Goal: Task Accomplishment & Management: Use online tool/utility

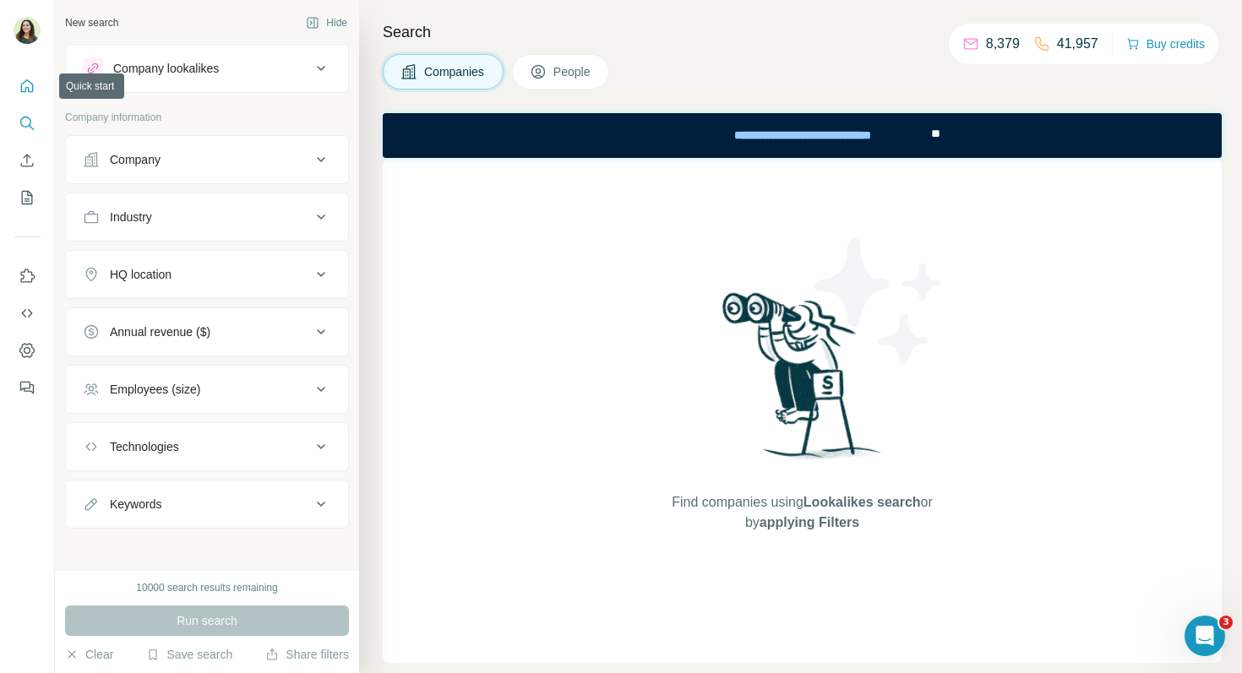
click at [27, 86] on icon "Quick start" at bounding box center [27, 86] width 17 height 17
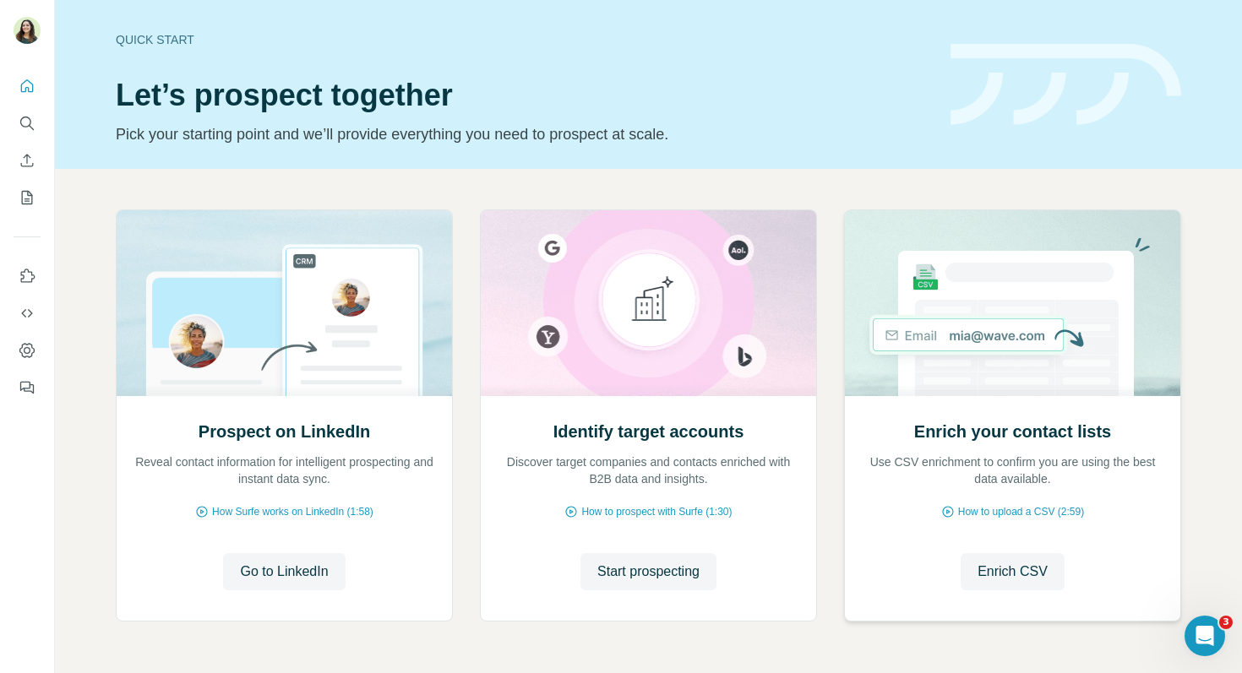
scroll to position [1, 0]
click at [288, 569] on span "Go to LinkedIn" at bounding box center [284, 571] width 88 height 20
click at [643, 568] on span "Start prospecting" at bounding box center [648, 571] width 102 height 20
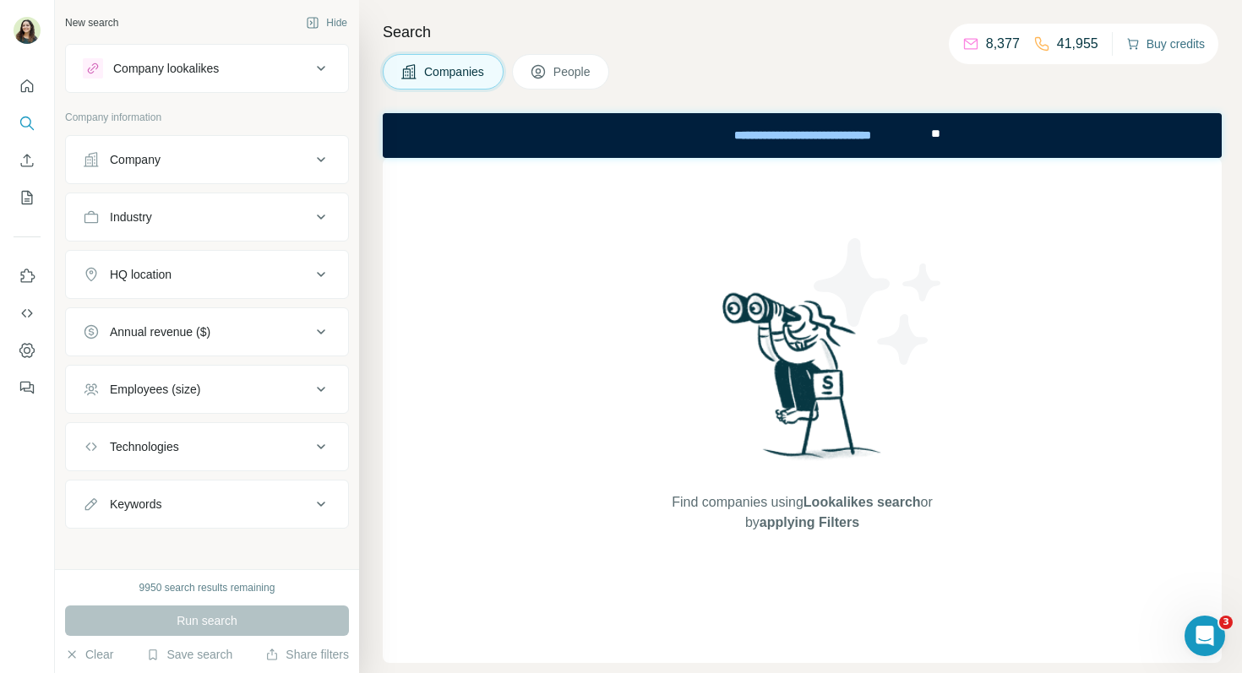
click at [1166, 45] on button "Buy credits" at bounding box center [1165, 44] width 79 height 24
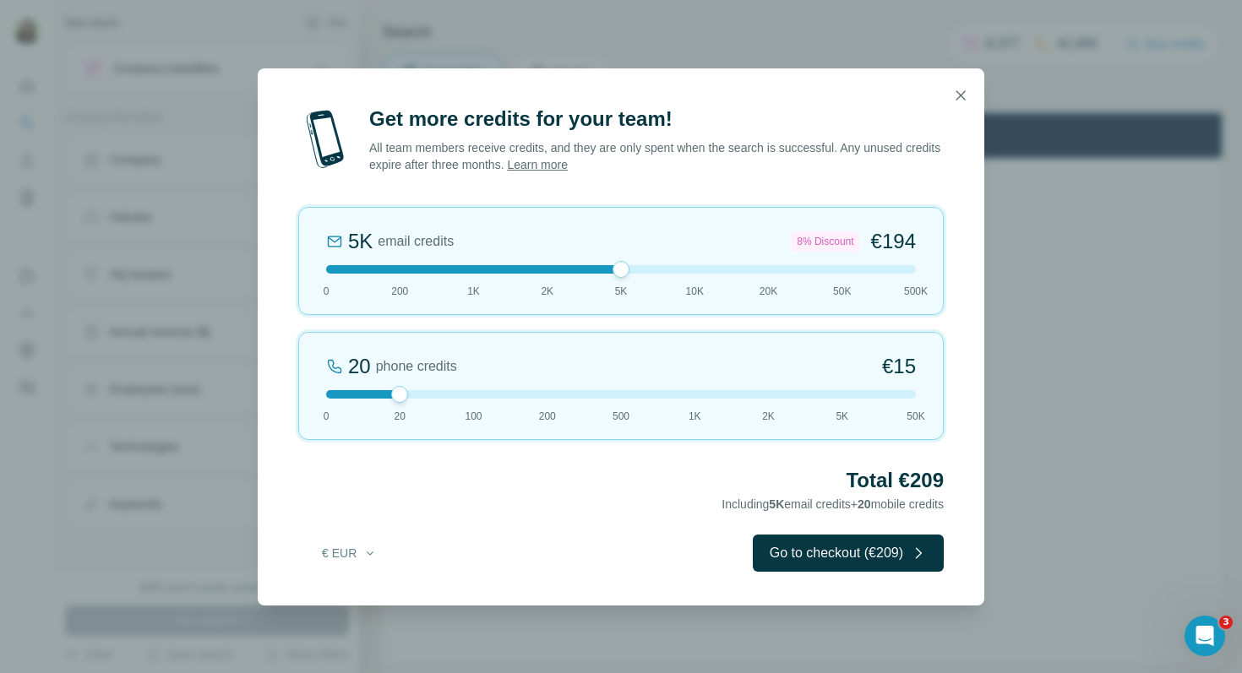
drag, startPoint x: 401, startPoint y: 264, endPoint x: 644, endPoint y: 261, distance: 242.4
click at [644, 261] on div "5K email credits 8% Discount €194 0 200 1K 2K 5K 10K 20K 50K 500K" at bounding box center [620, 261] width 645 height 108
drag, startPoint x: 621, startPoint y: 269, endPoint x: 486, endPoint y: 264, distance: 135.2
click at [486, 265] on div at bounding box center [621, 269] width 590 height 8
click at [964, 95] on icon "button" at bounding box center [960, 95] width 17 height 17
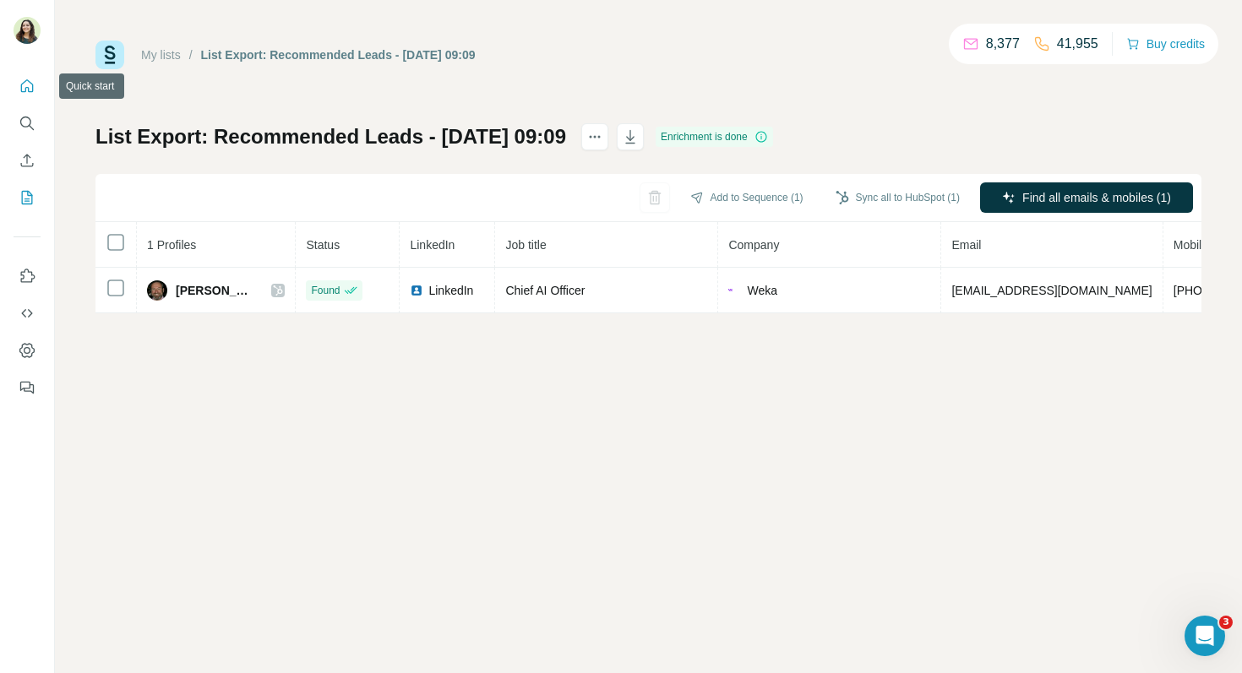
click at [30, 89] on icon "Quick start" at bounding box center [27, 86] width 17 height 17
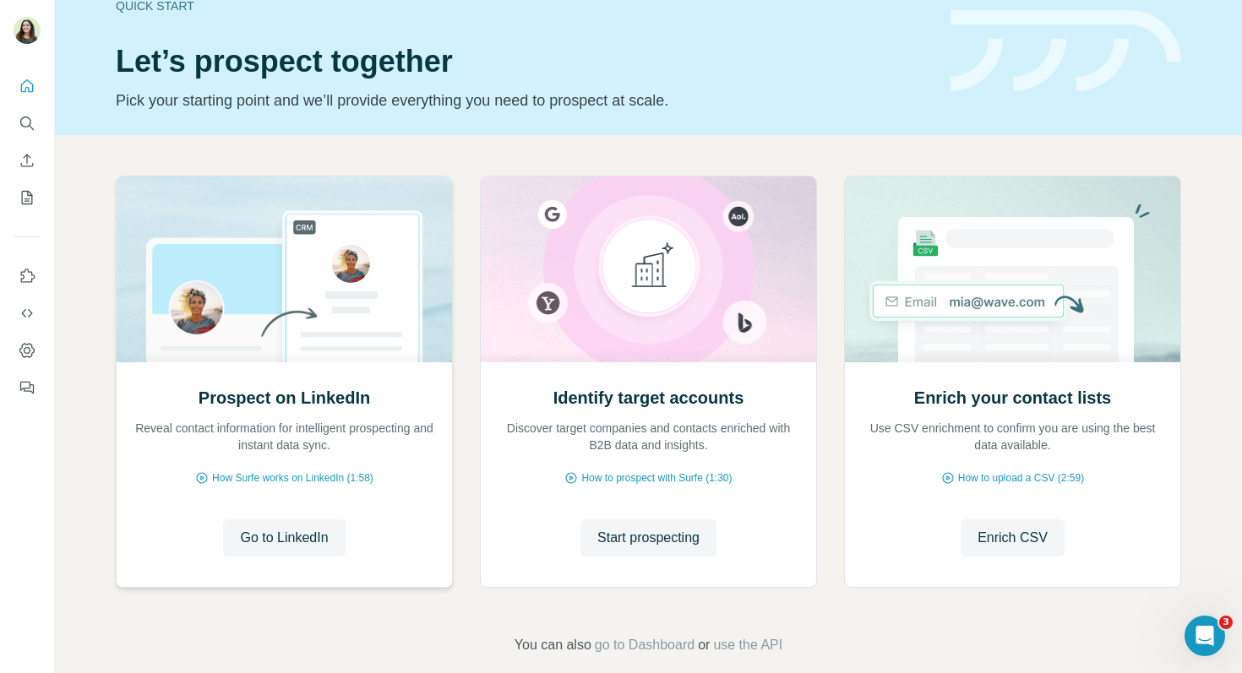
scroll to position [35, 0]
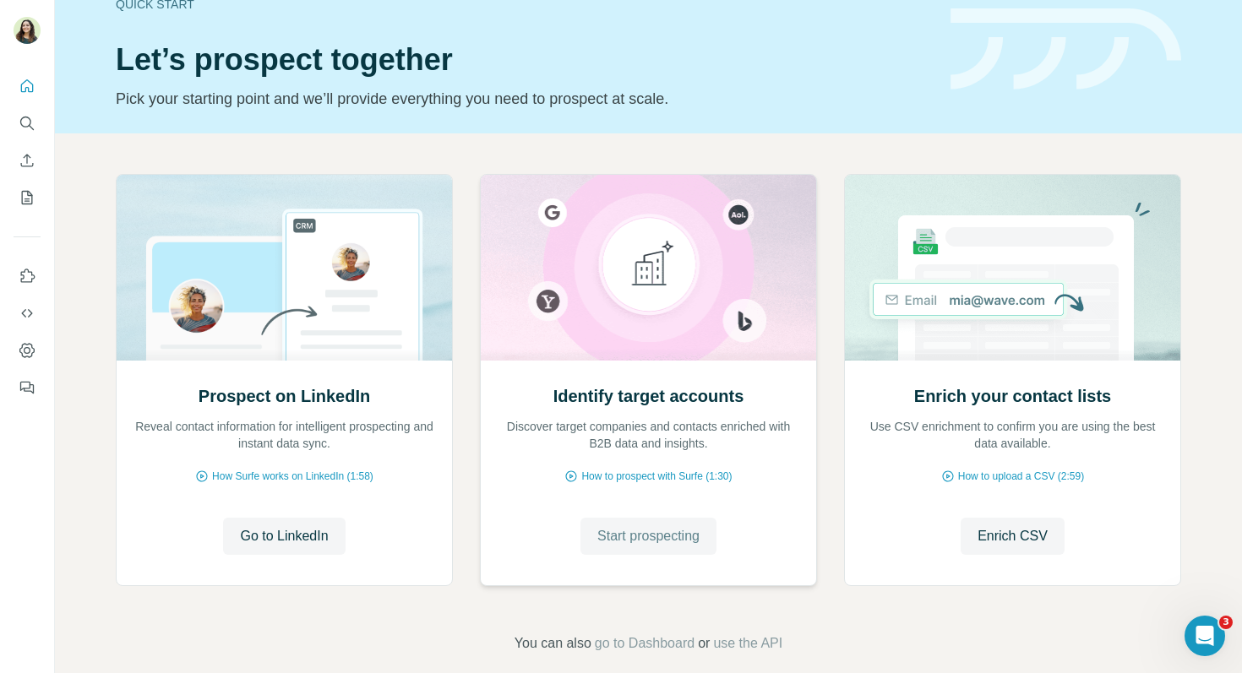
click at [643, 544] on span "Start prospecting" at bounding box center [648, 536] width 102 height 20
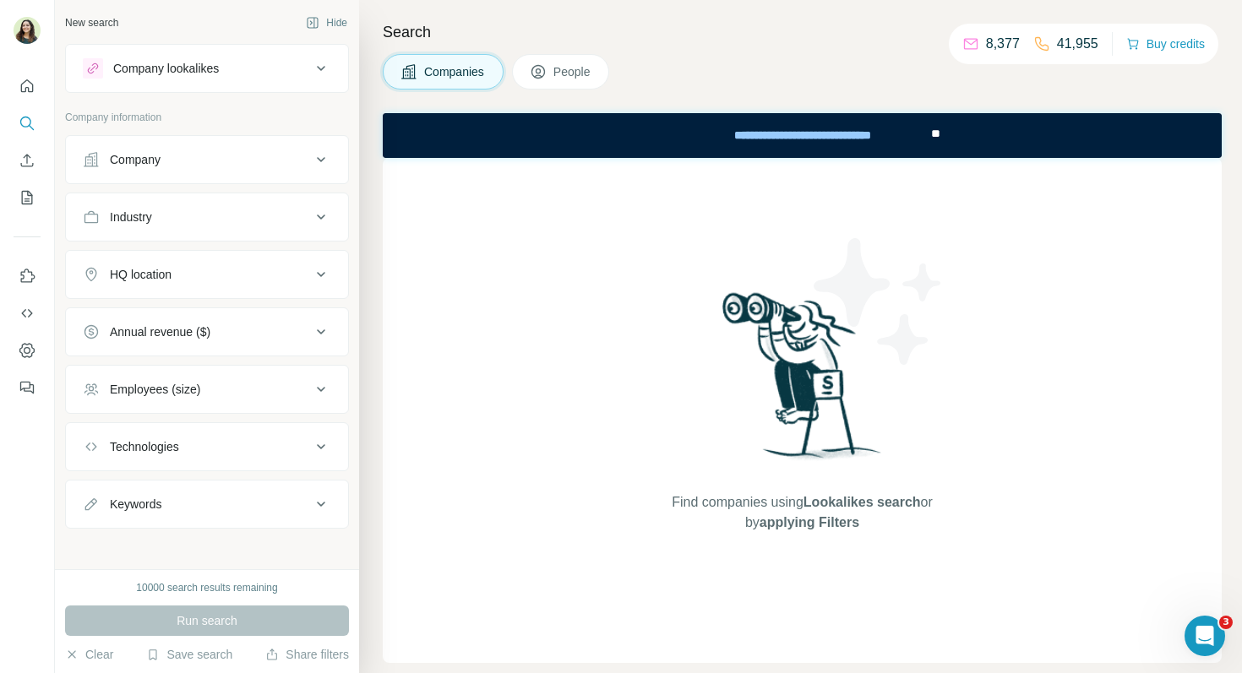
click at [212, 72] on div "Company lookalikes" at bounding box center [166, 68] width 106 height 17
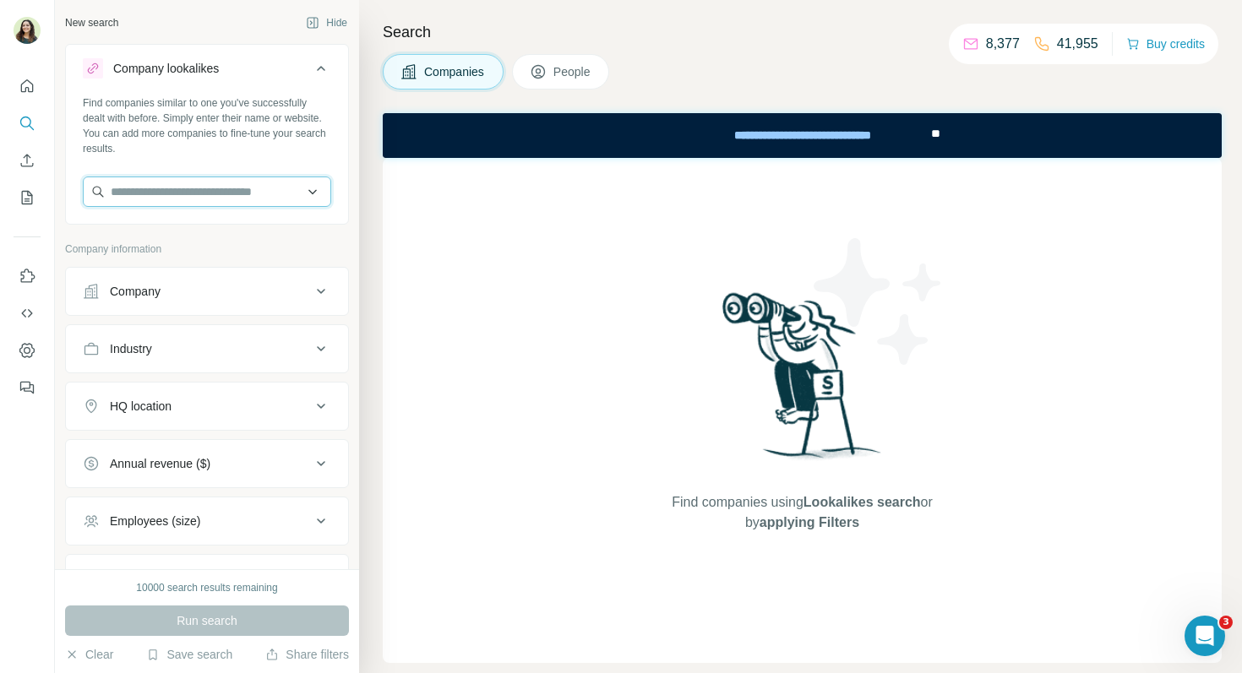
click at [160, 189] on input "text" at bounding box center [207, 192] width 248 height 30
type input "*****"
drag, startPoint x: 179, startPoint y: 193, endPoint x: 84, endPoint y: 191, distance: 94.6
click at [84, 191] on input "*****" at bounding box center [207, 192] width 248 height 30
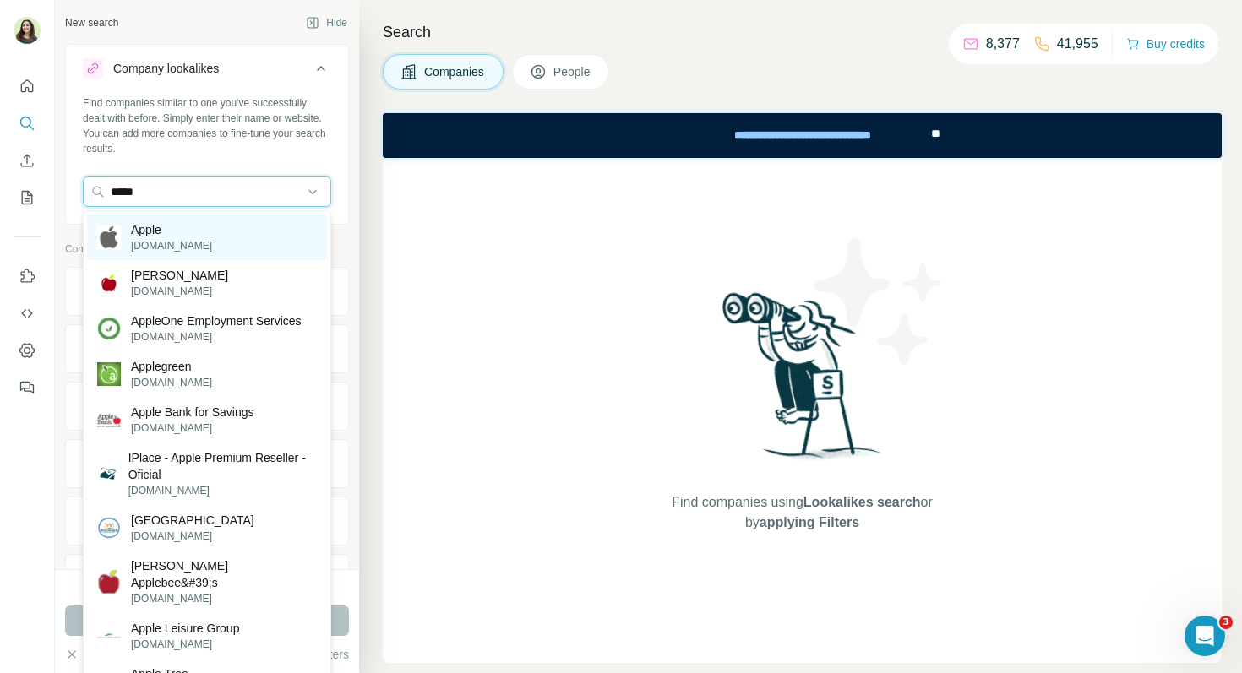
type input "*****"
click at [199, 226] on div "Apple [DOMAIN_NAME]" at bounding box center [207, 238] width 240 height 46
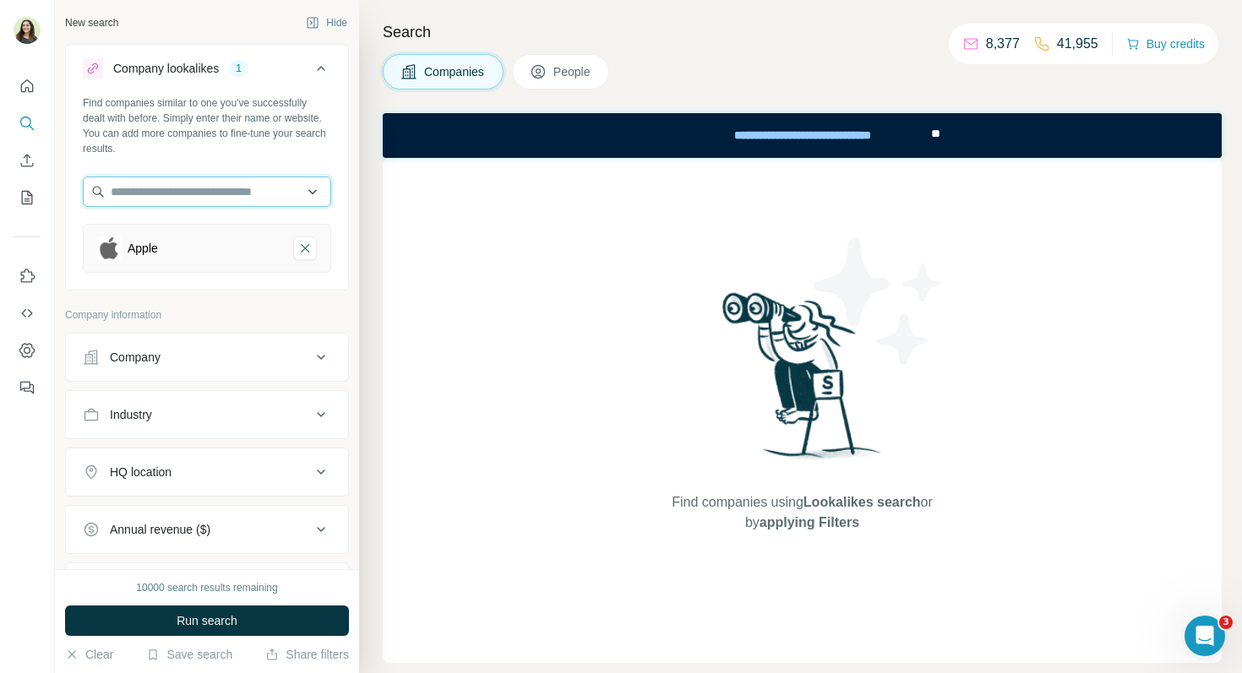
click at [157, 197] on input "text" at bounding box center [207, 192] width 248 height 30
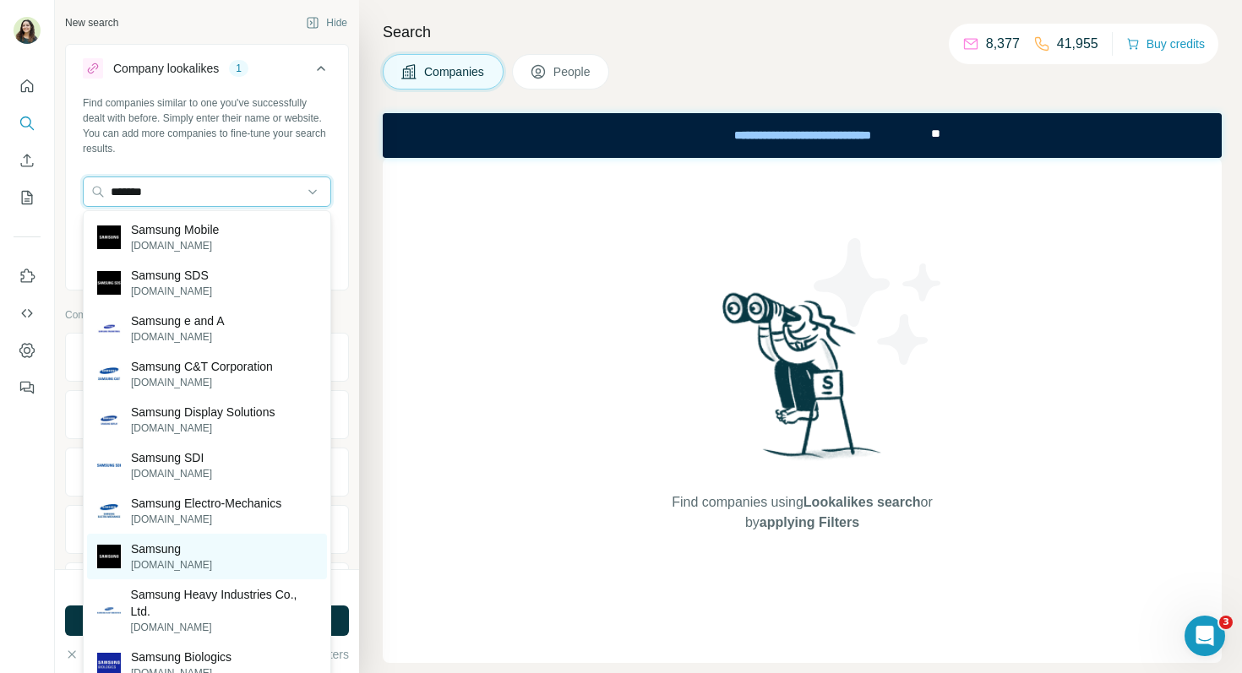
type input "*******"
click at [172, 553] on p "Samsung" at bounding box center [171, 549] width 81 height 17
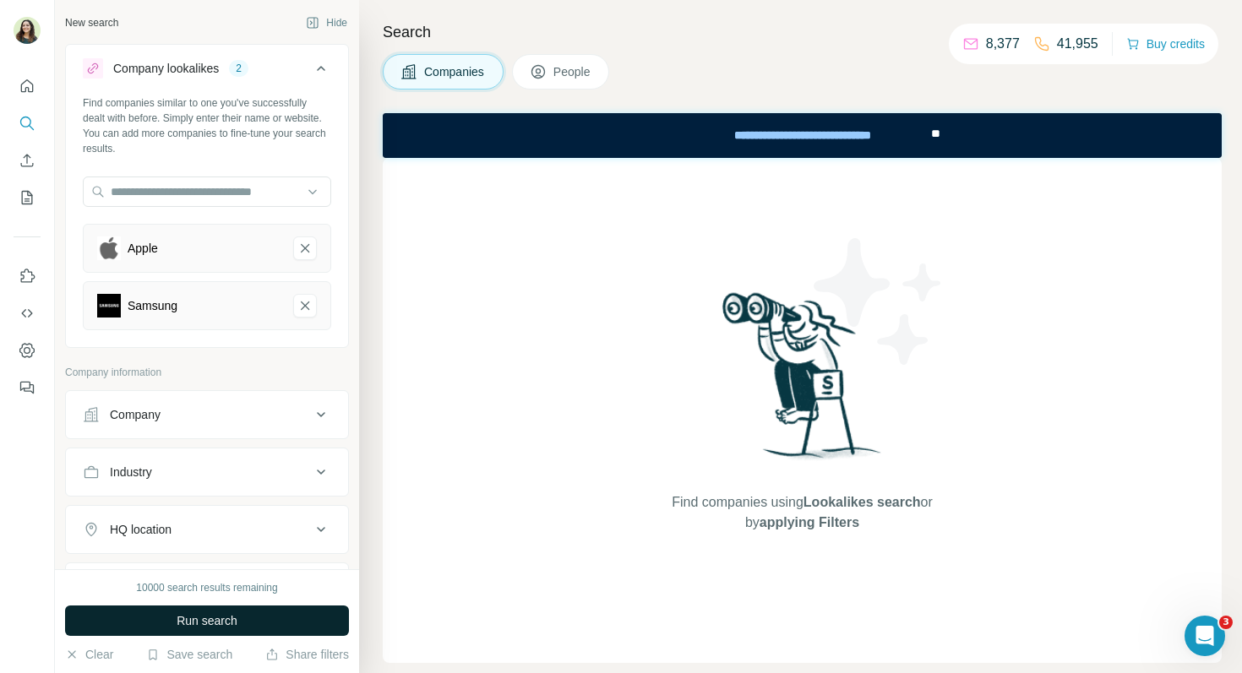
click at [218, 622] on span "Run search" at bounding box center [207, 620] width 61 height 17
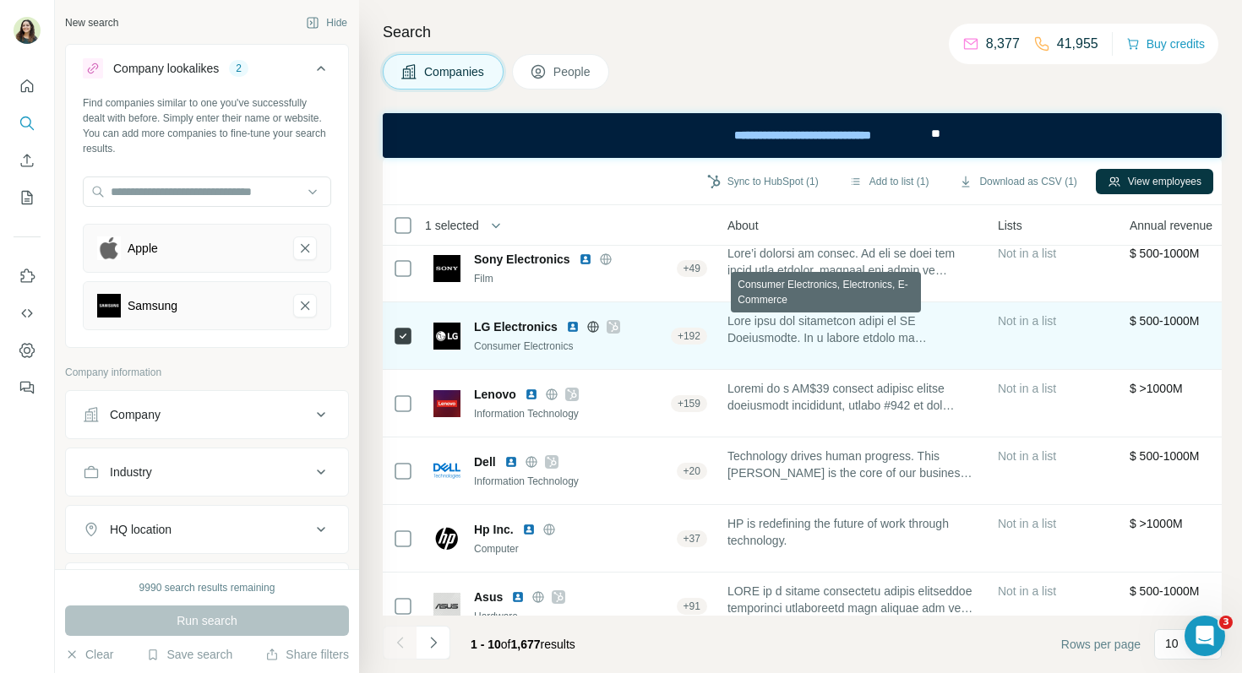
scroll to position [79, 0]
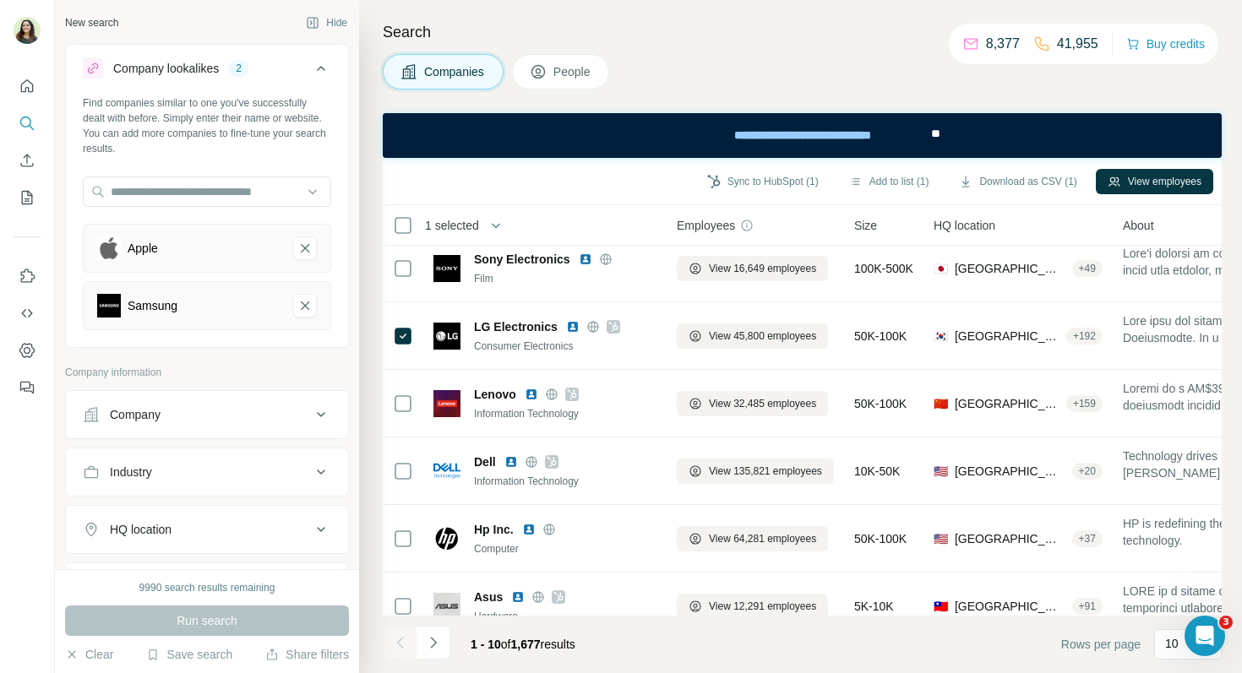
click at [572, 79] on span "People" at bounding box center [572, 71] width 39 height 17
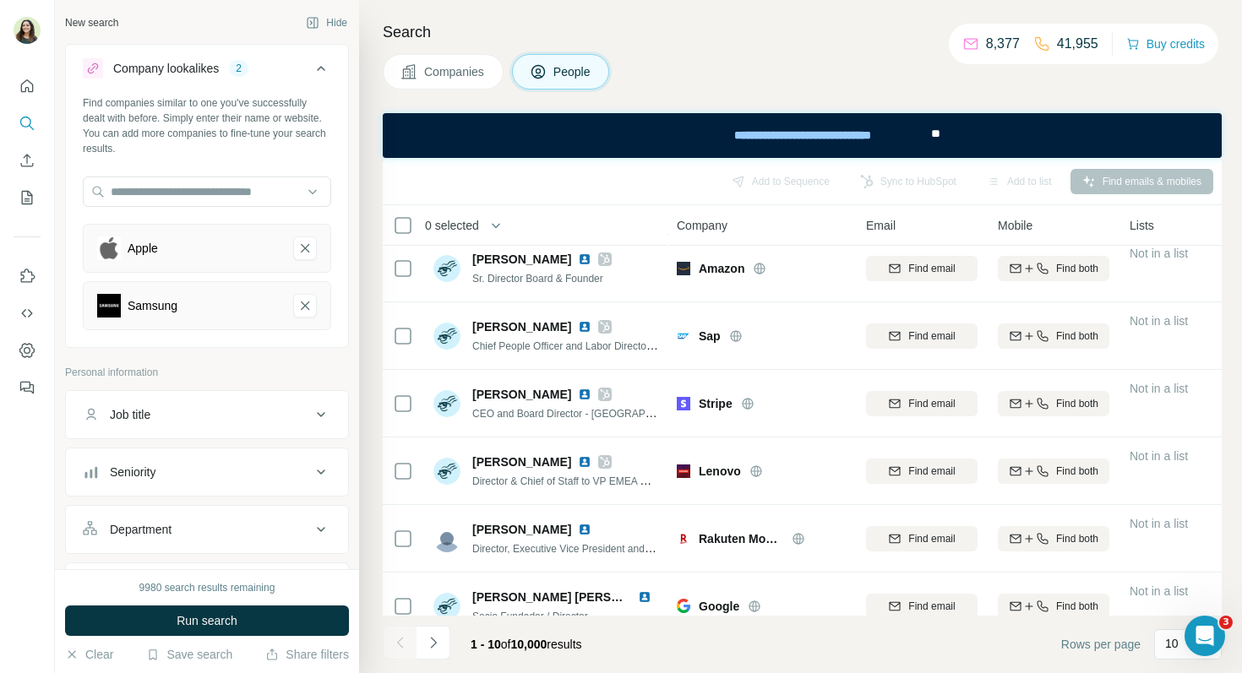
click at [459, 61] on button "Companies" at bounding box center [443, 71] width 121 height 35
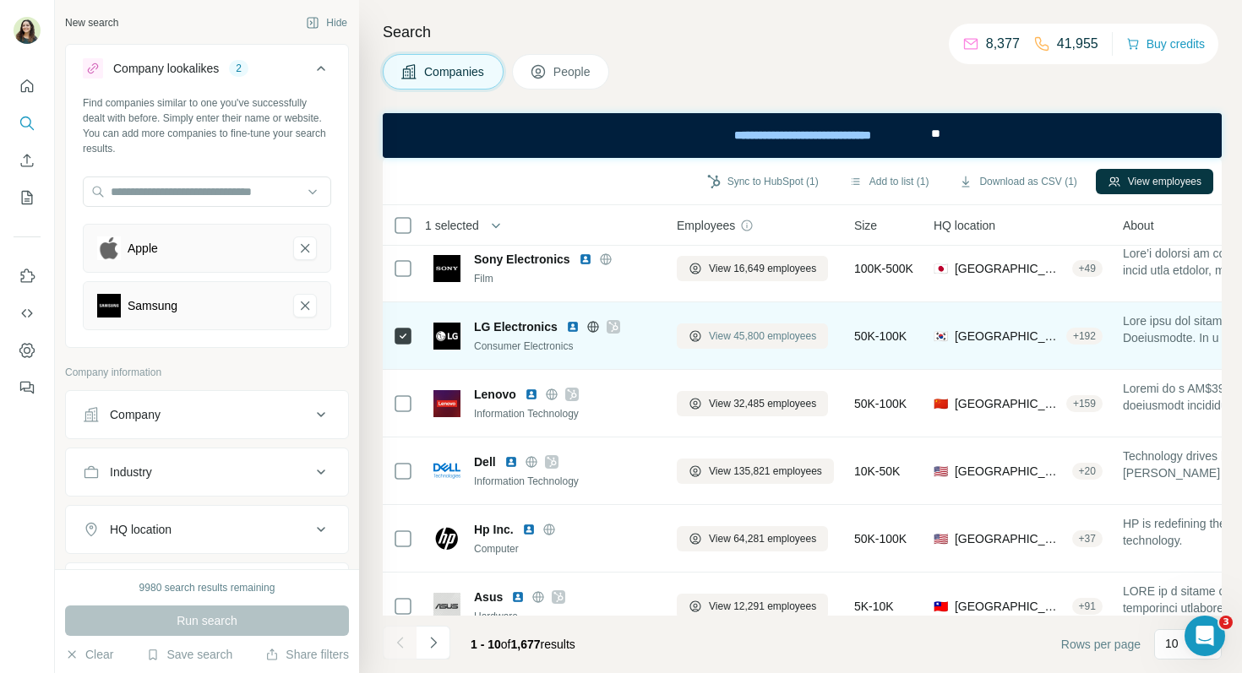
click at [743, 336] on span "View 45,800 employees" at bounding box center [762, 336] width 107 height 15
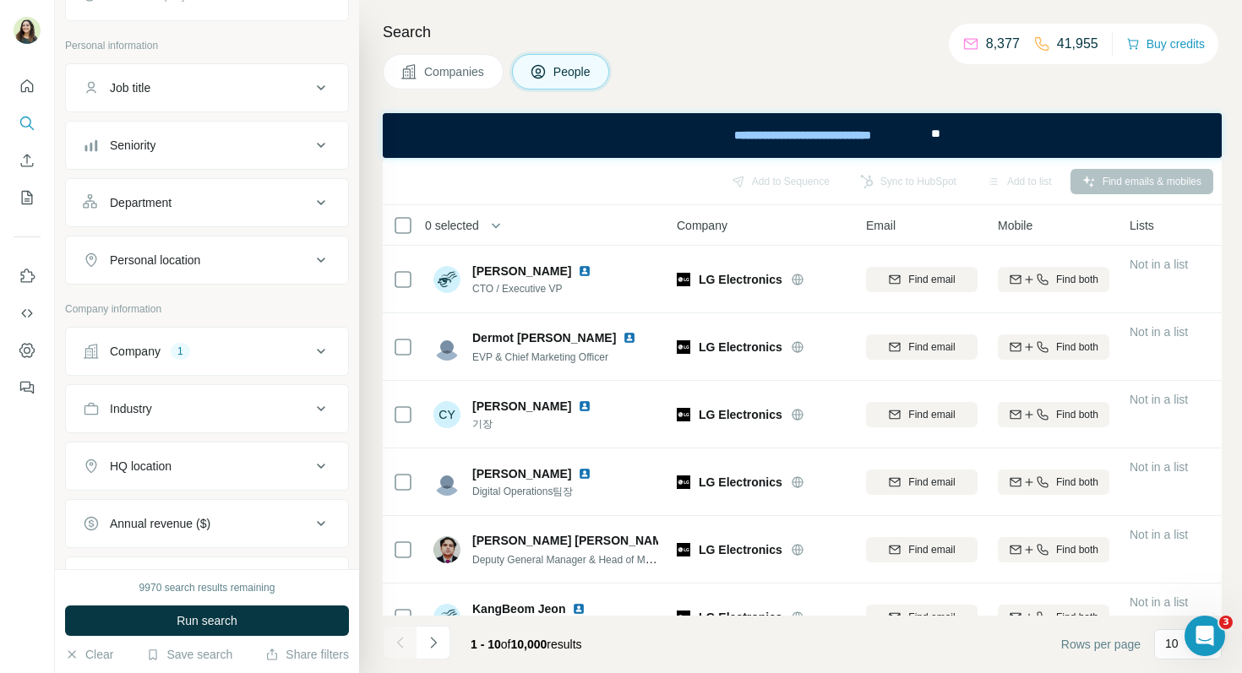
scroll to position [360, 0]
click at [247, 90] on div "Job title" at bounding box center [197, 87] width 228 height 17
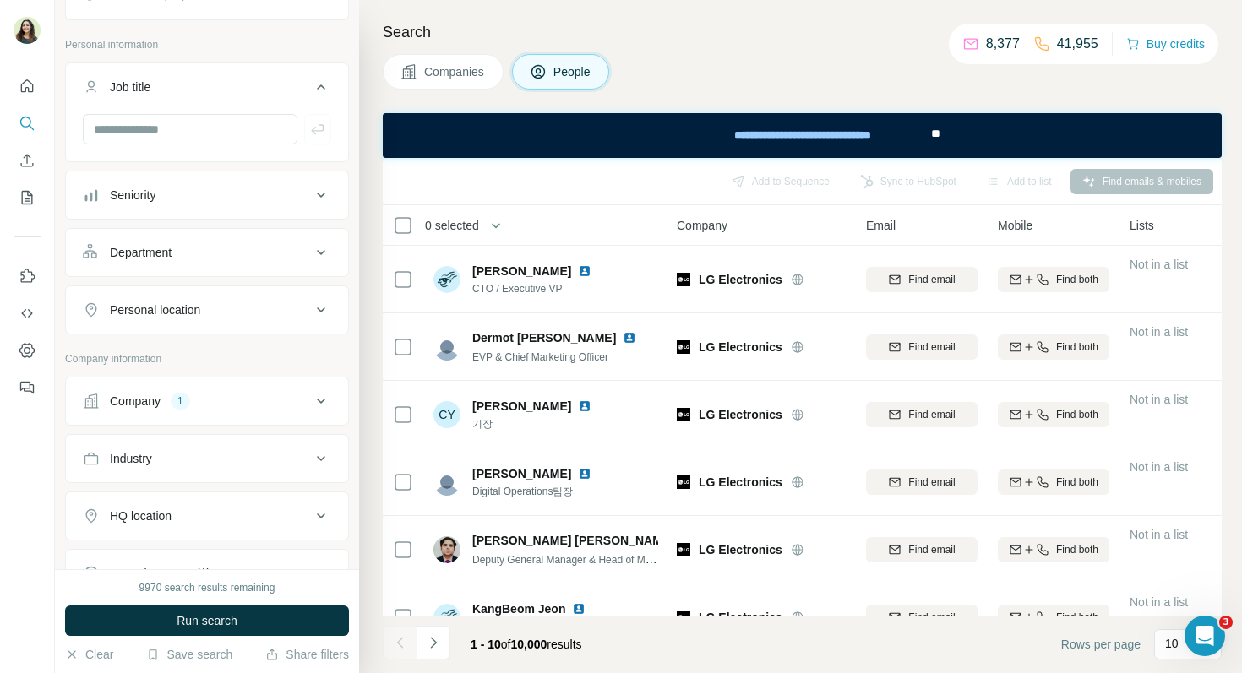
click at [237, 203] on div "Seniority" at bounding box center [197, 195] width 228 height 17
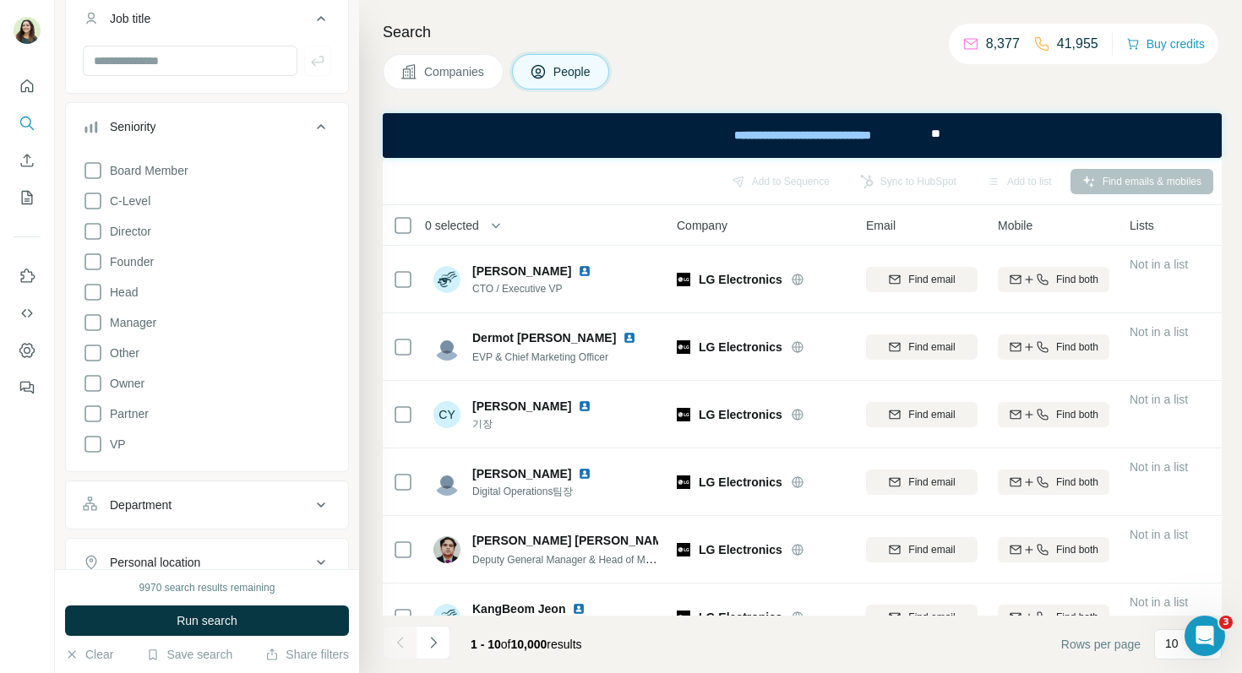
scroll to position [446, 0]
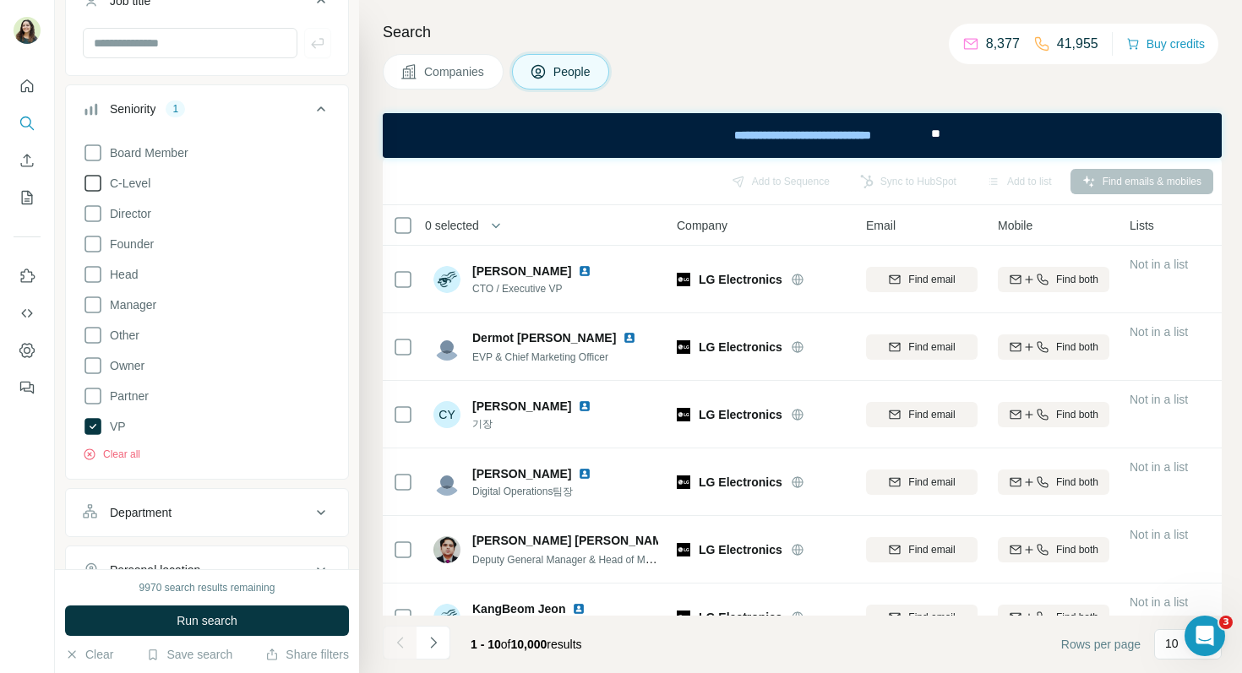
click at [89, 182] on icon at bounding box center [93, 183] width 20 height 20
click at [91, 210] on icon at bounding box center [93, 214] width 20 height 20
click at [92, 312] on icon at bounding box center [92, 304] width 17 height 17
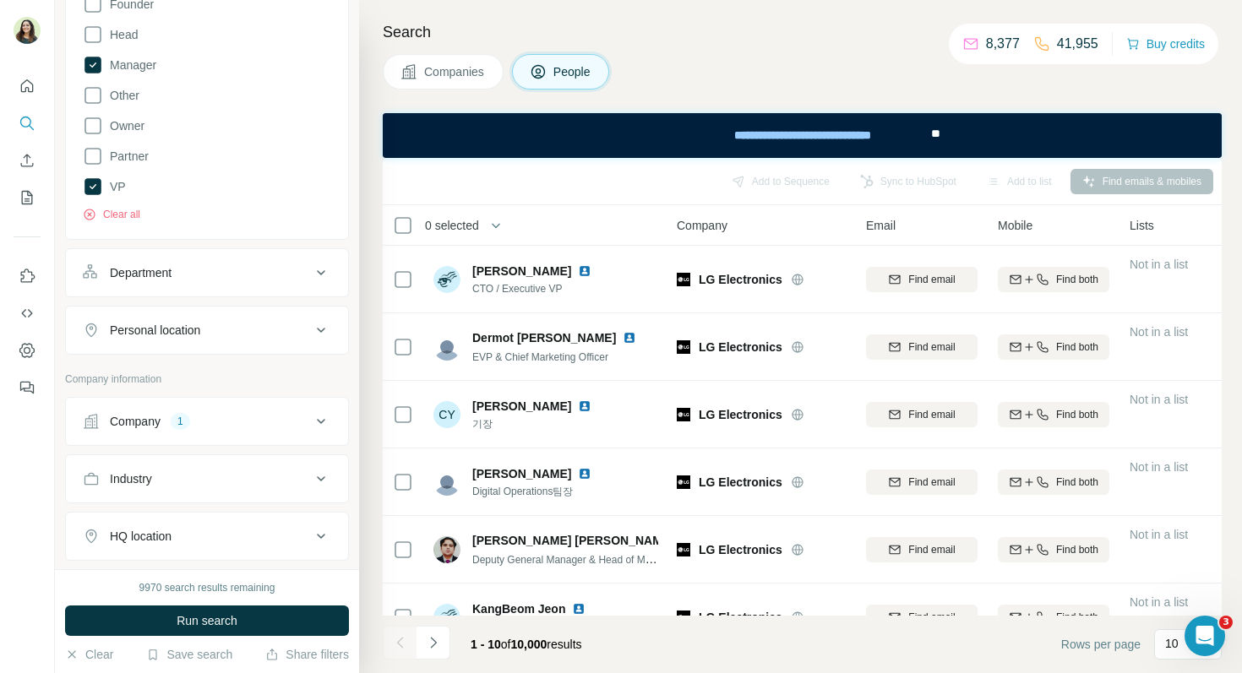
scroll to position [704, 0]
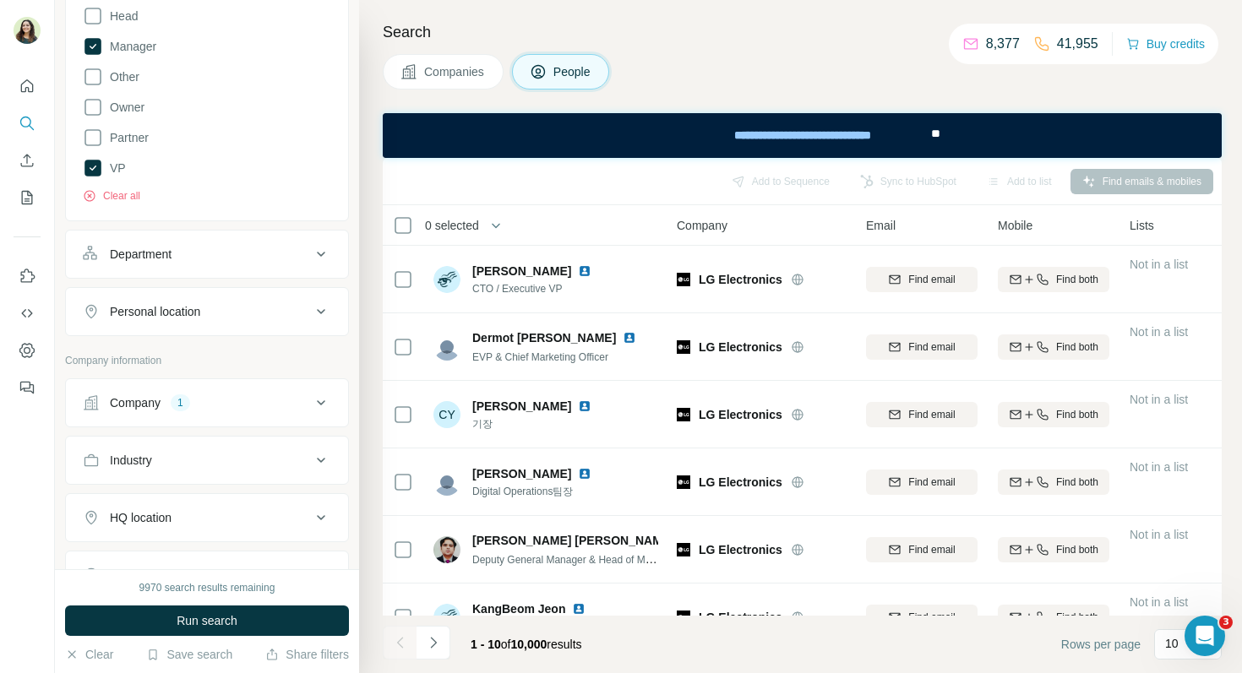
click at [198, 311] on div "Personal location" at bounding box center [155, 311] width 90 height 17
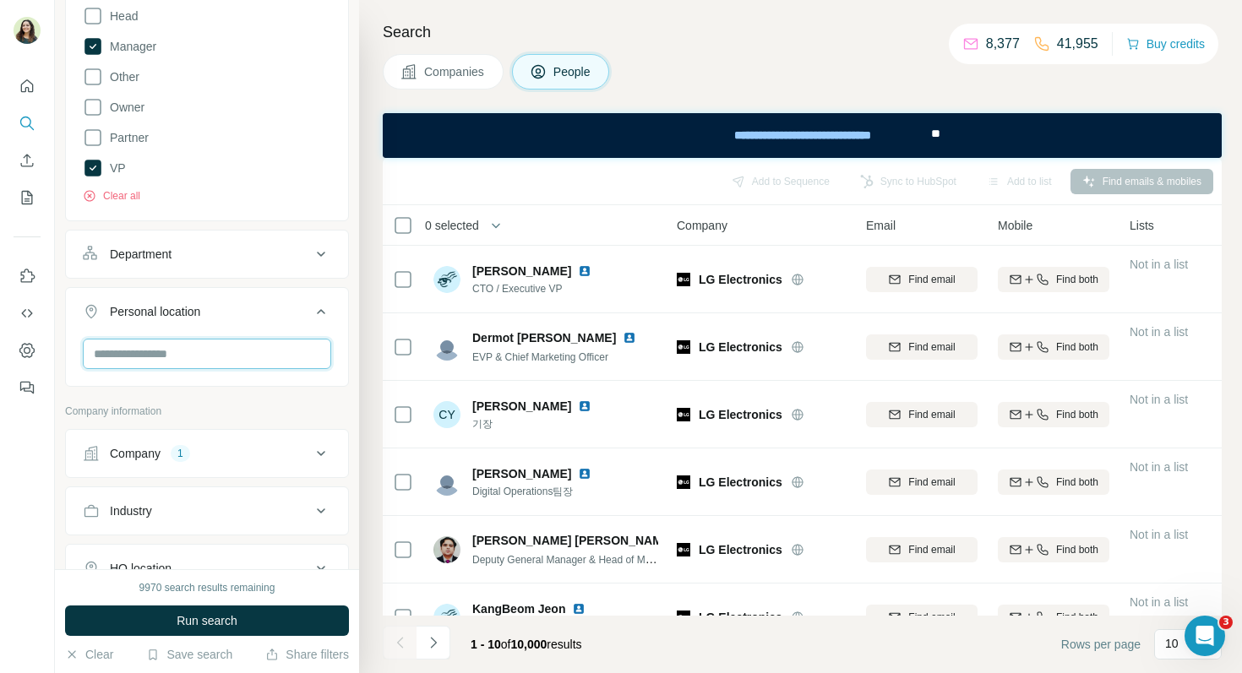
click at [166, 346] on input "text" at bounding box center [207, 354] width 248 height 30
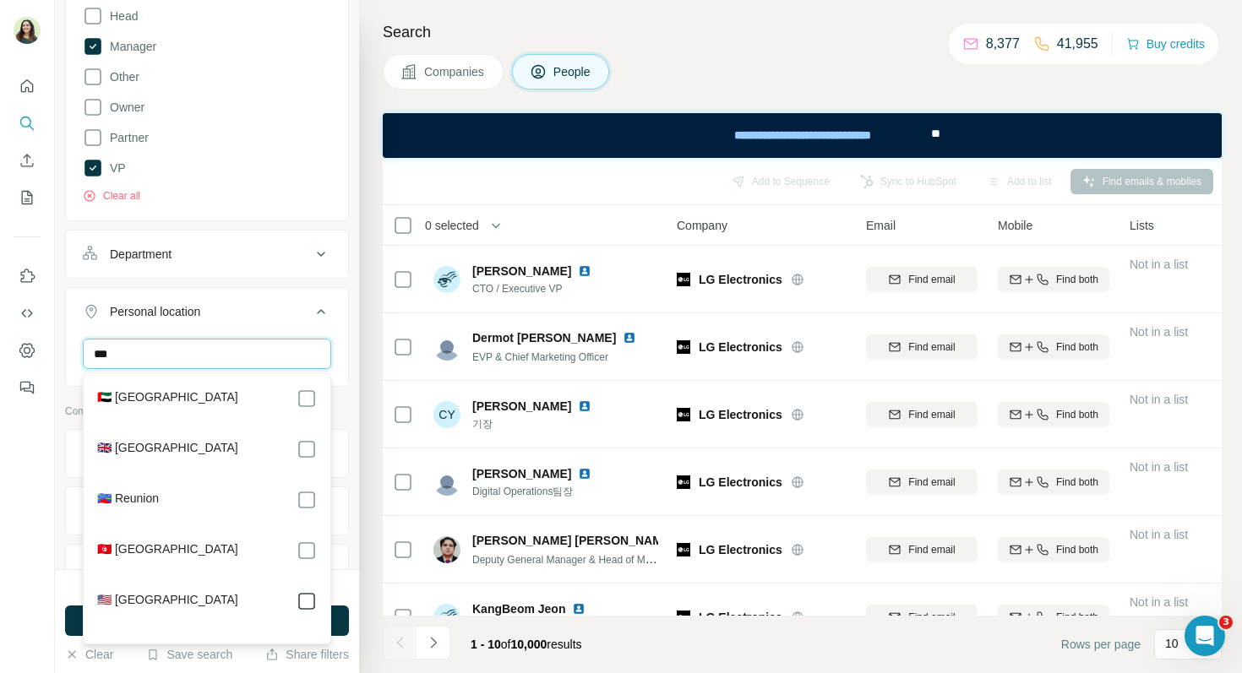
type input "***"
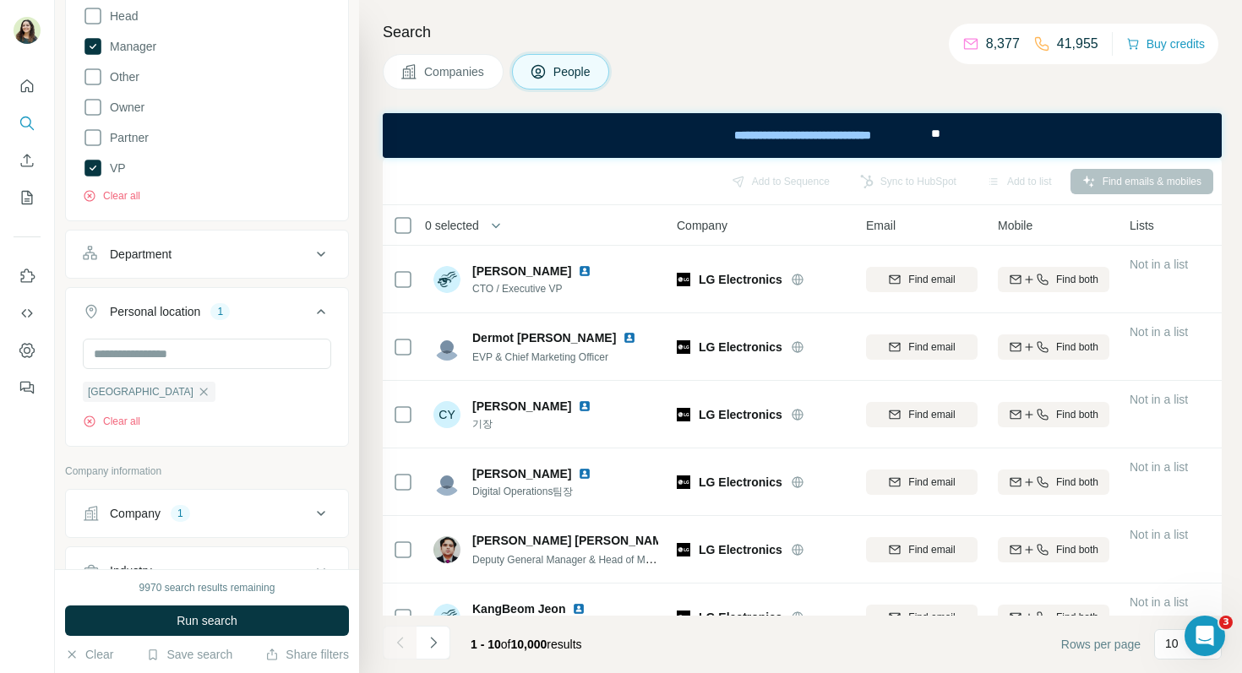
click at [321, 306] on icon at bounding box center [321, 312] width 20 height 20
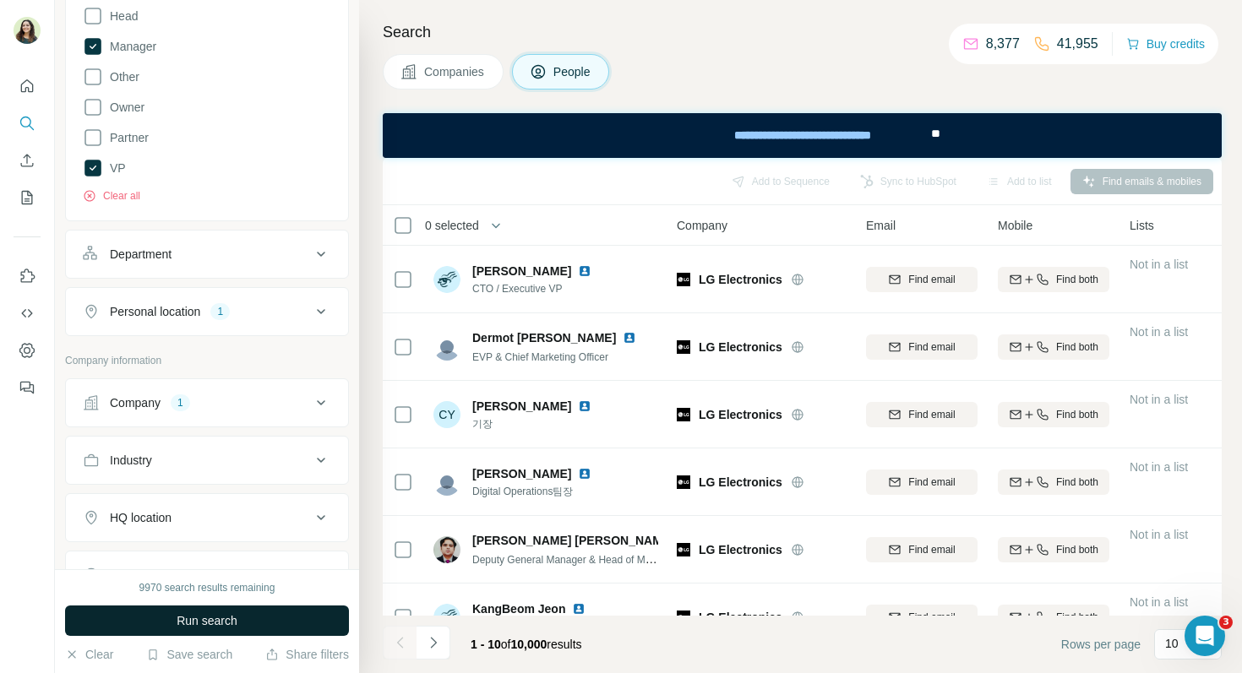
click at [241, 615] on button "Run search" at bounding box center [207, 621] width 284 height 30
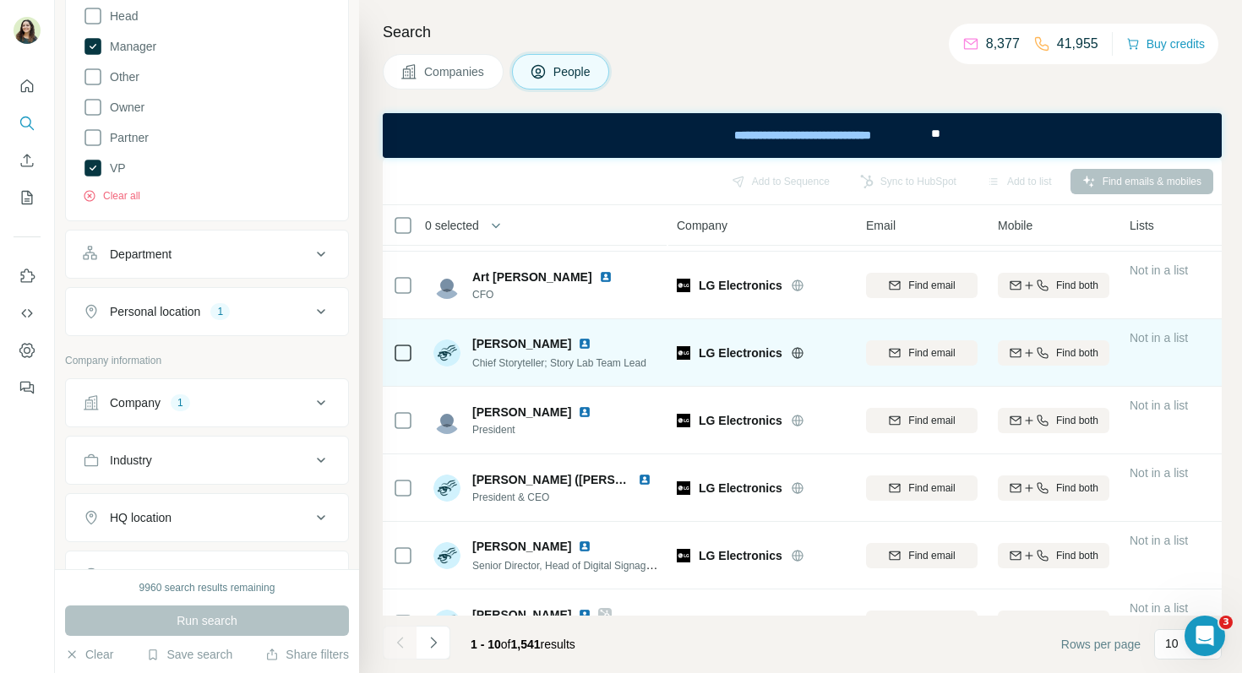
scroll to position [306, 0]
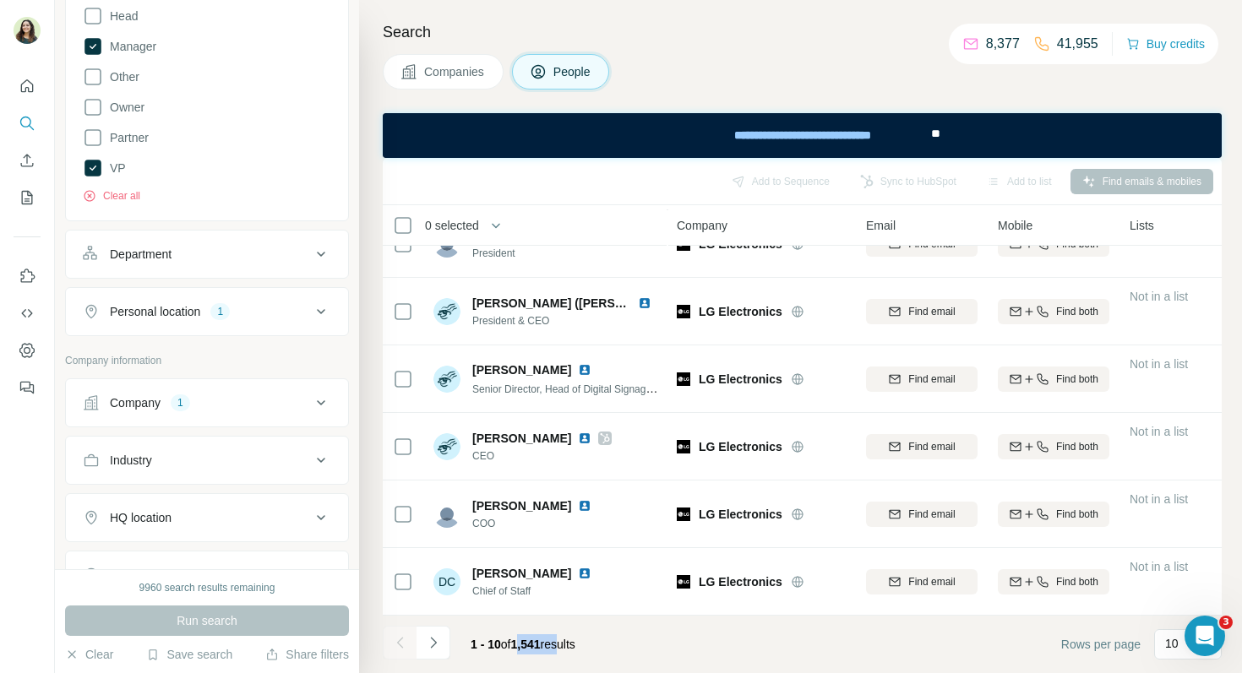
drag, startPoint x: 518, startPoint y: 646, endPoint x: 563, endPoint y: 647, distance: 44.8
click at [563, 648] on span "1 - 10 of 1,541 results" at bounding box center [522, 645] width 105 height 14
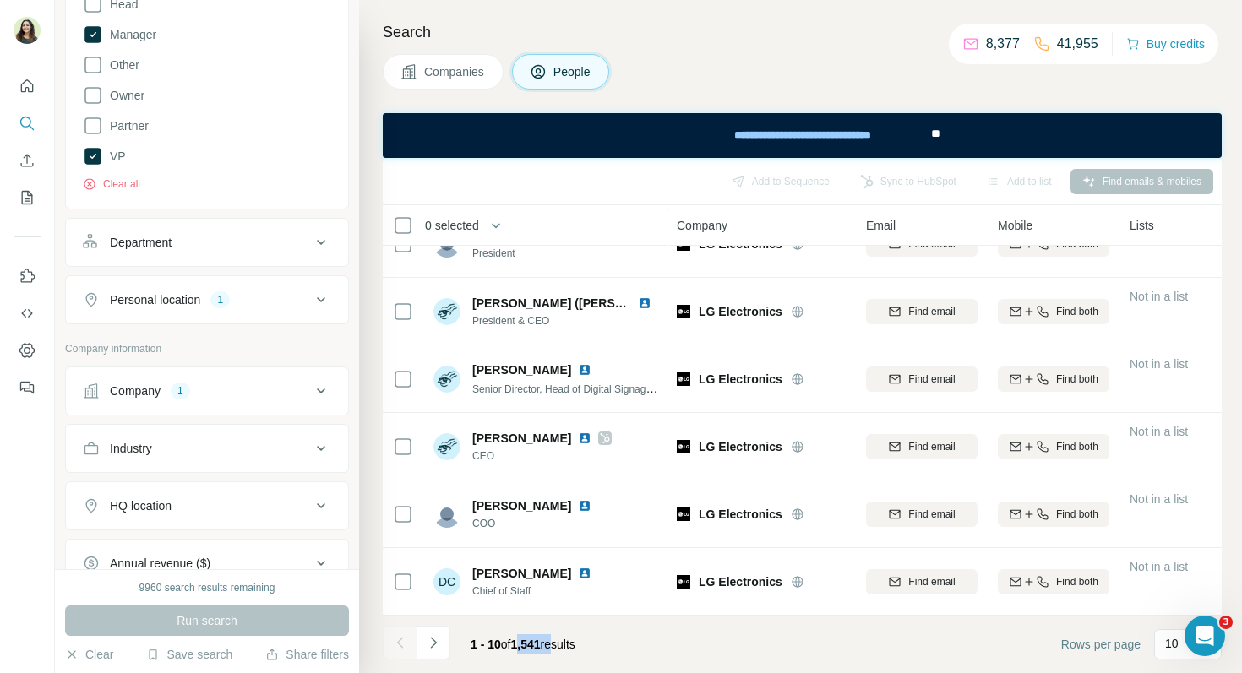
scroll to position [711, 0]
click at [291, 244] on div "Department" at bounding box center [197, 247] width 228 height 17
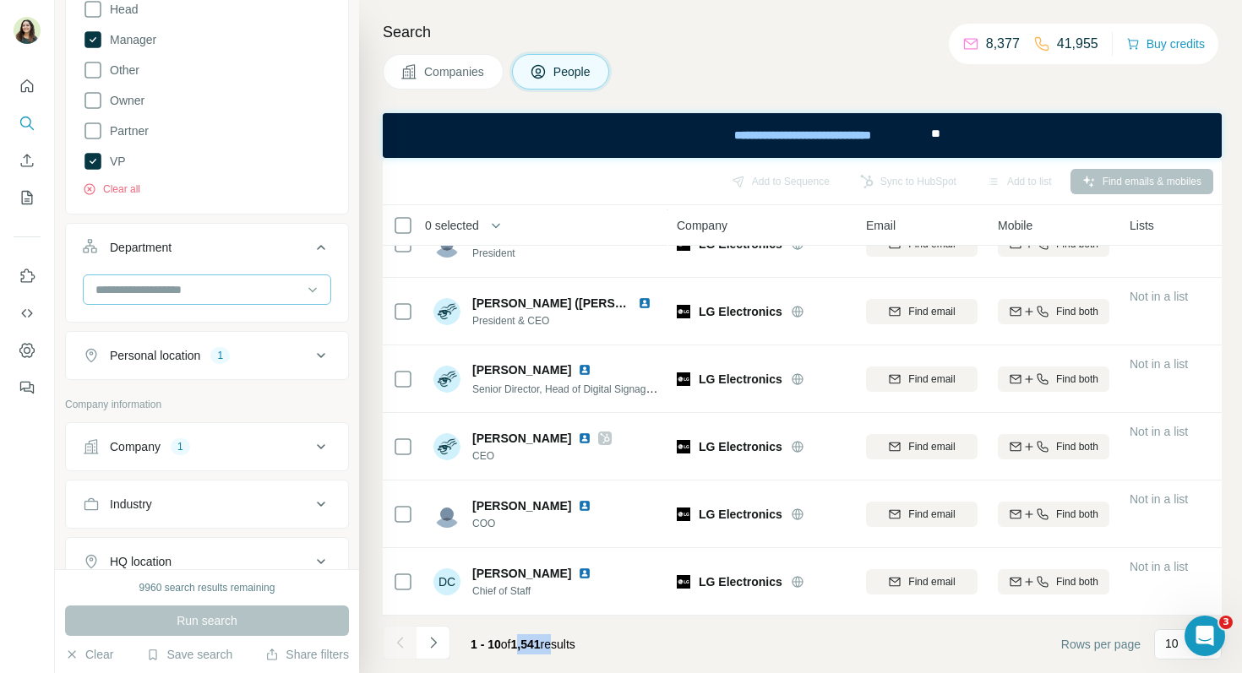
click at [239, 287] on input at bounding box center [198, 289] width 209 height 19
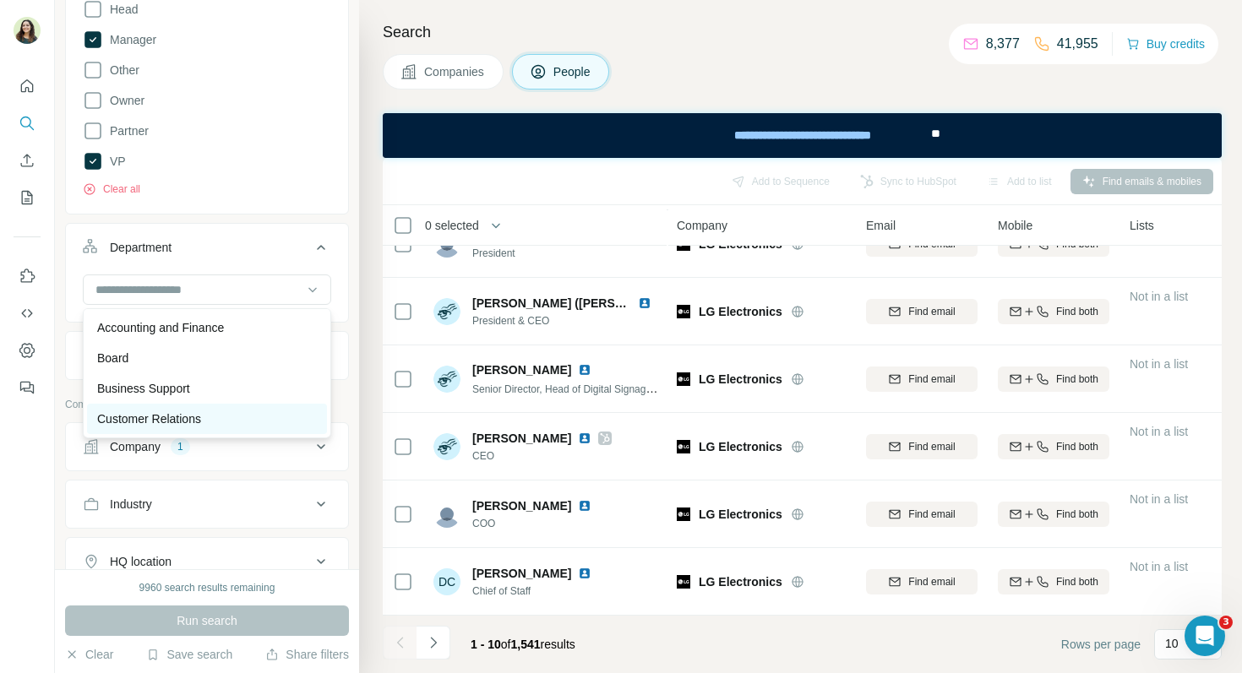
click at [169, 421] on p "Customer Relations" at bounding box center [149, 419] width 104 height 17
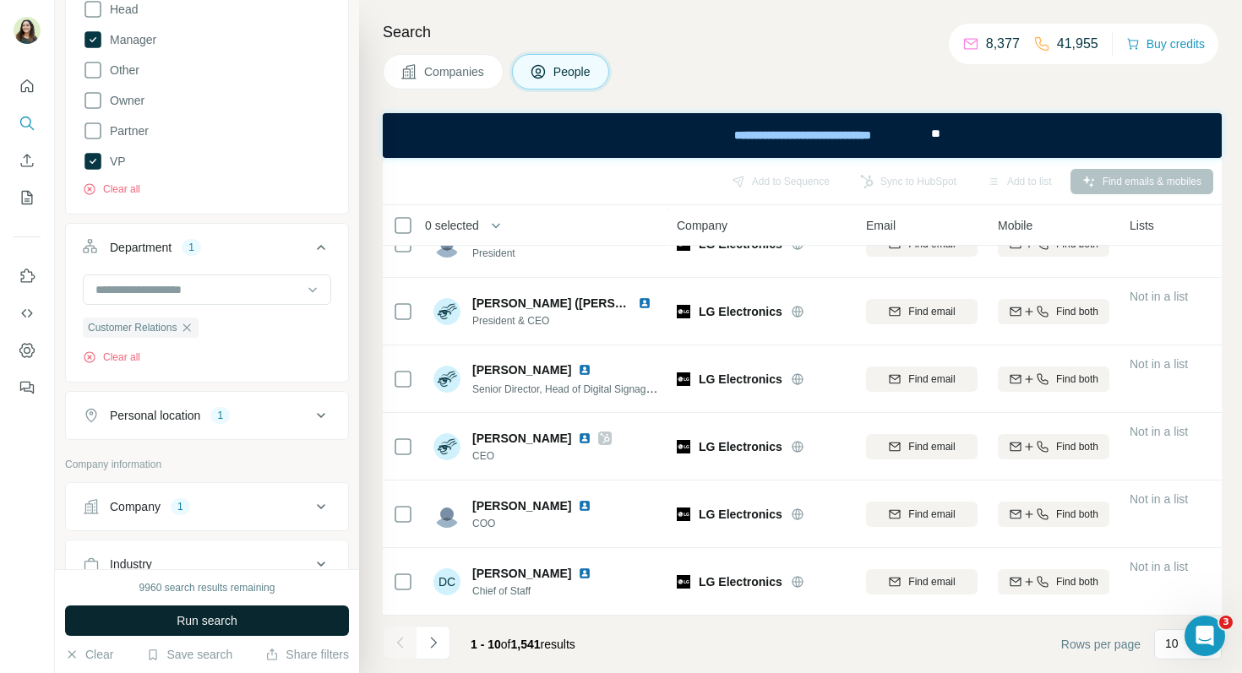
click at [173, 612] on button "Run search" at bounding box center [207, 621] width 284 height 30
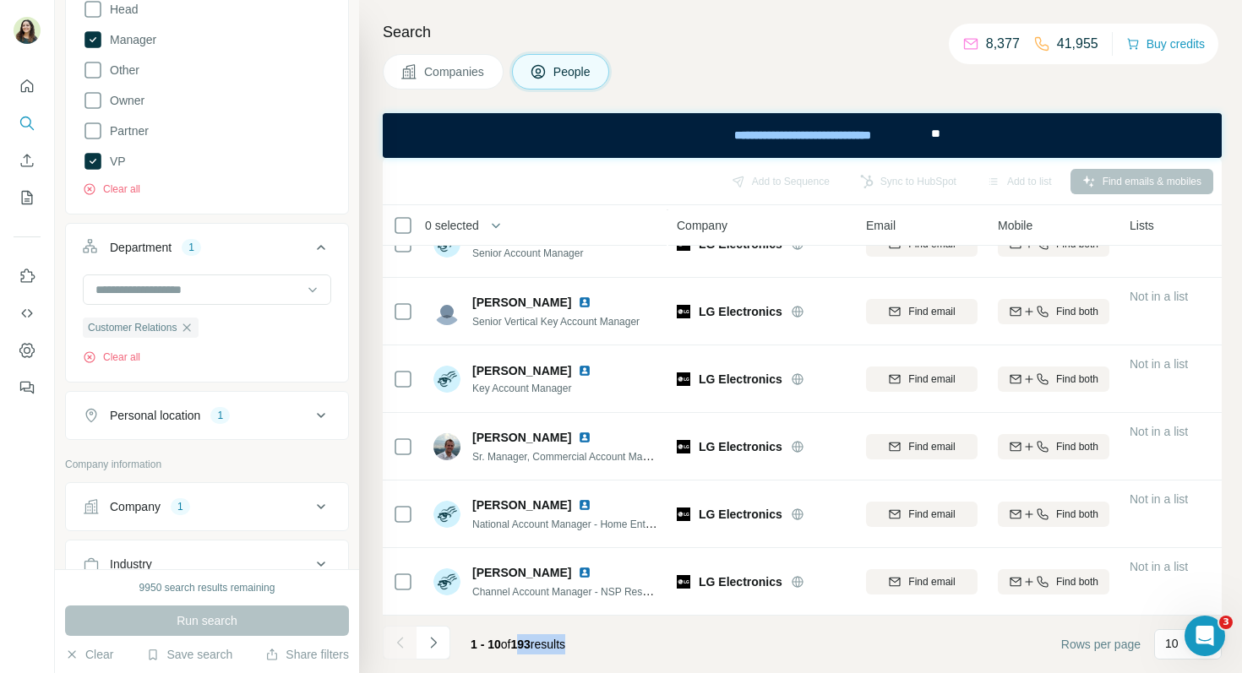
drag, startPoint x: 590, startPoint y: 647, endPoint x: 519, endPoint y: 644, distance: 71.0
click at [519, 644] on div "1 - 10 of 193 results" at bounding box center [518, 644] width 122 height 37
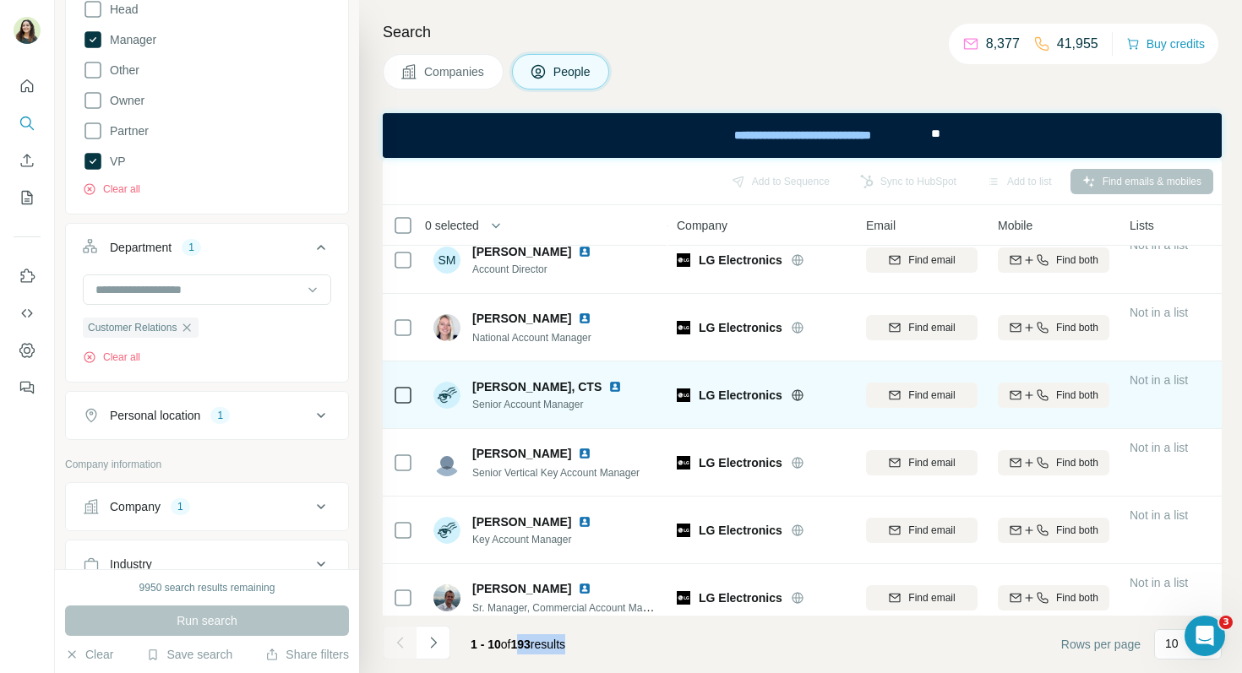
scroll to position [159, 0]
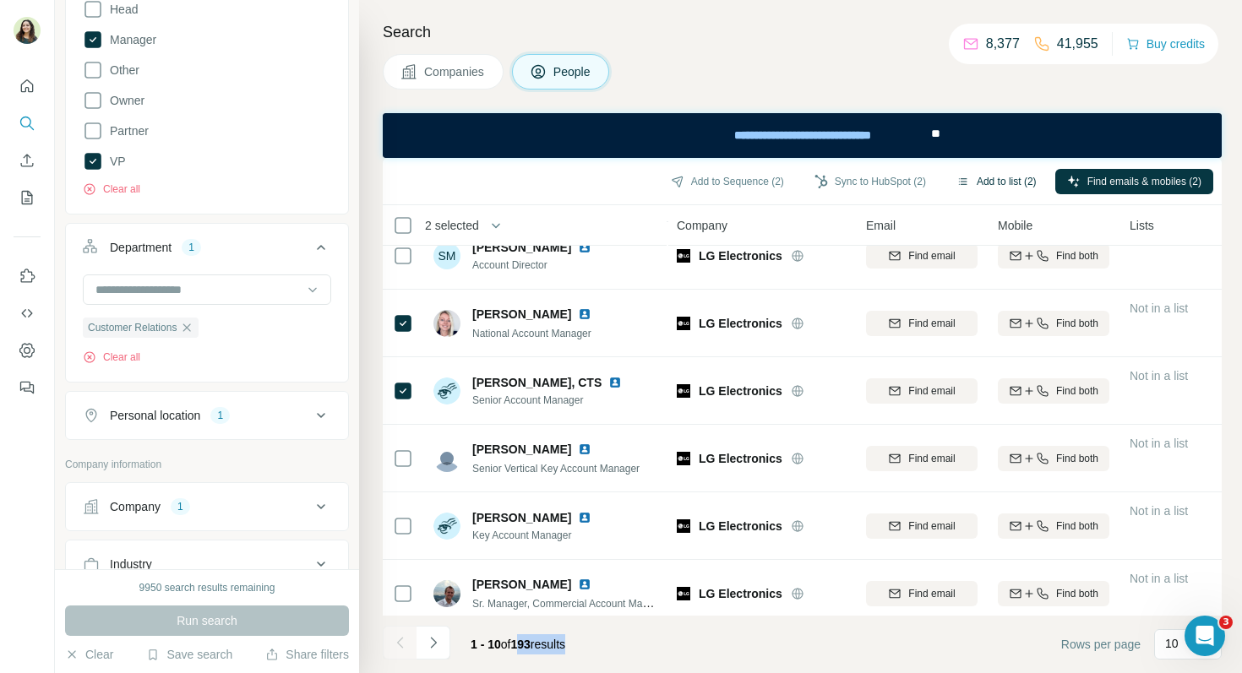
click at [973, 179] on button "Add to list (2)" at bounding box center [996, 181] width 104 height 25
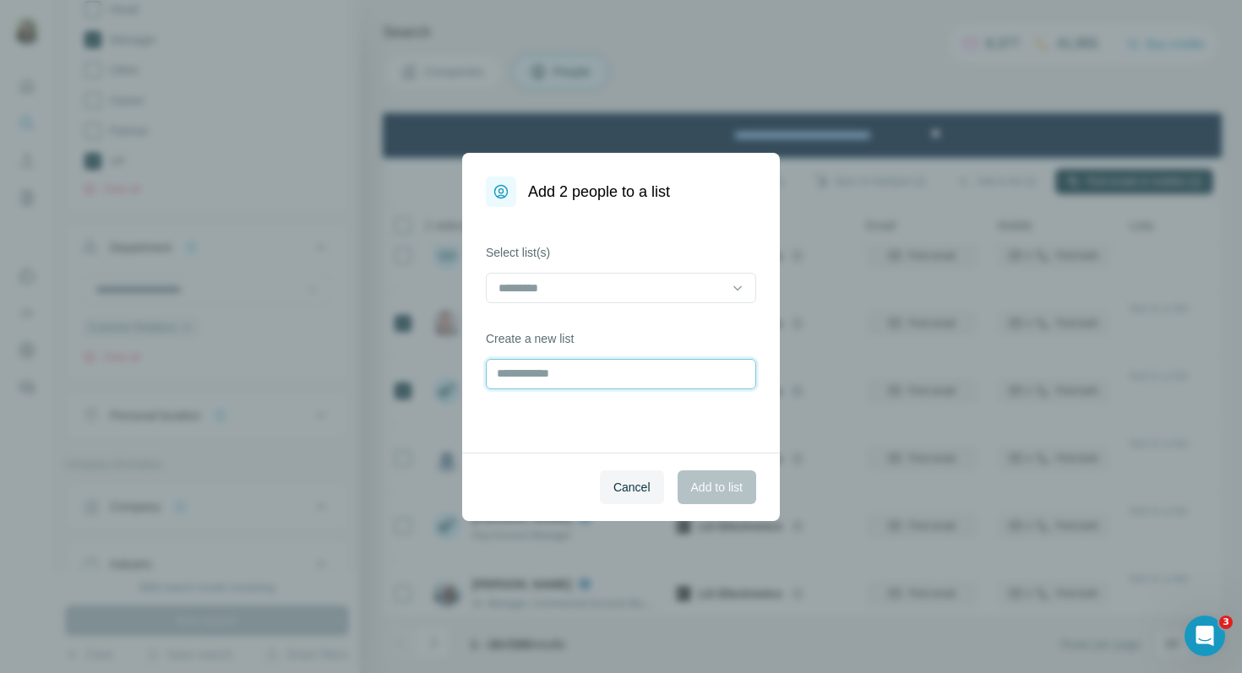
click at [585, 369] on input "text" at bounding box center [621, 374] width 270 height 30
type input "****"
click at [702, 474] on button "Add to list" at bounding box center [716, 487] width 79 height 34
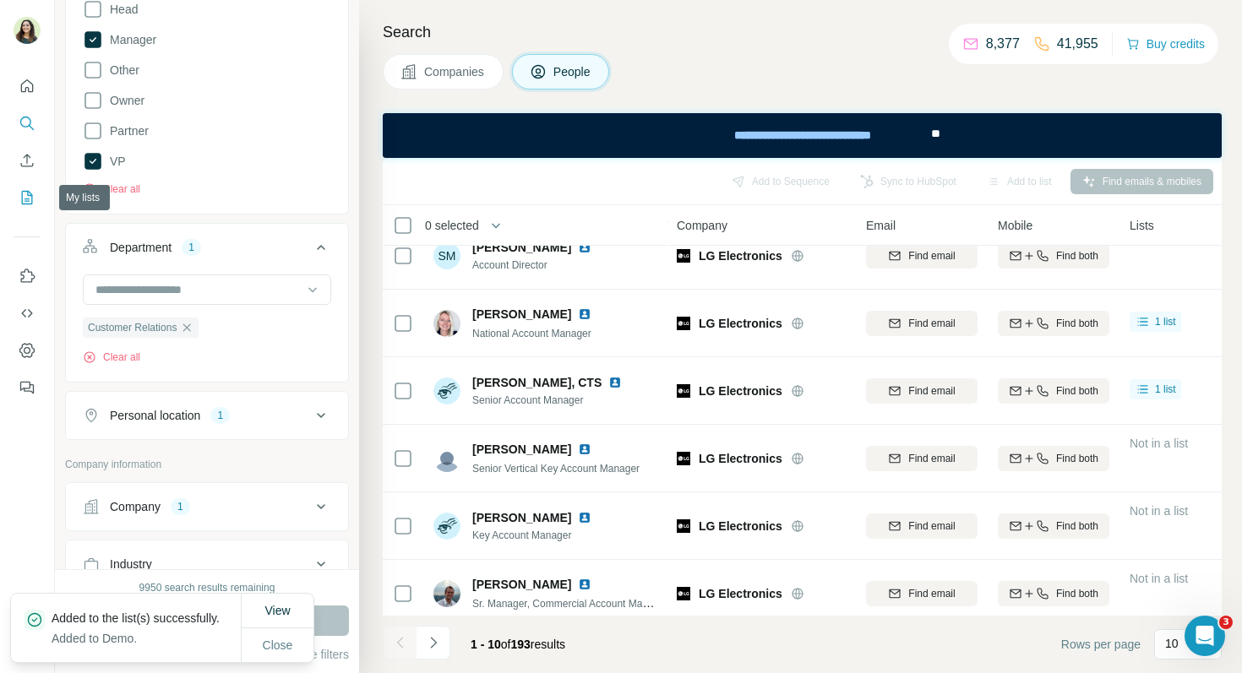
click at [30, 193] on icon "My lists" at bounding box center [27, 198] width 11 height 14
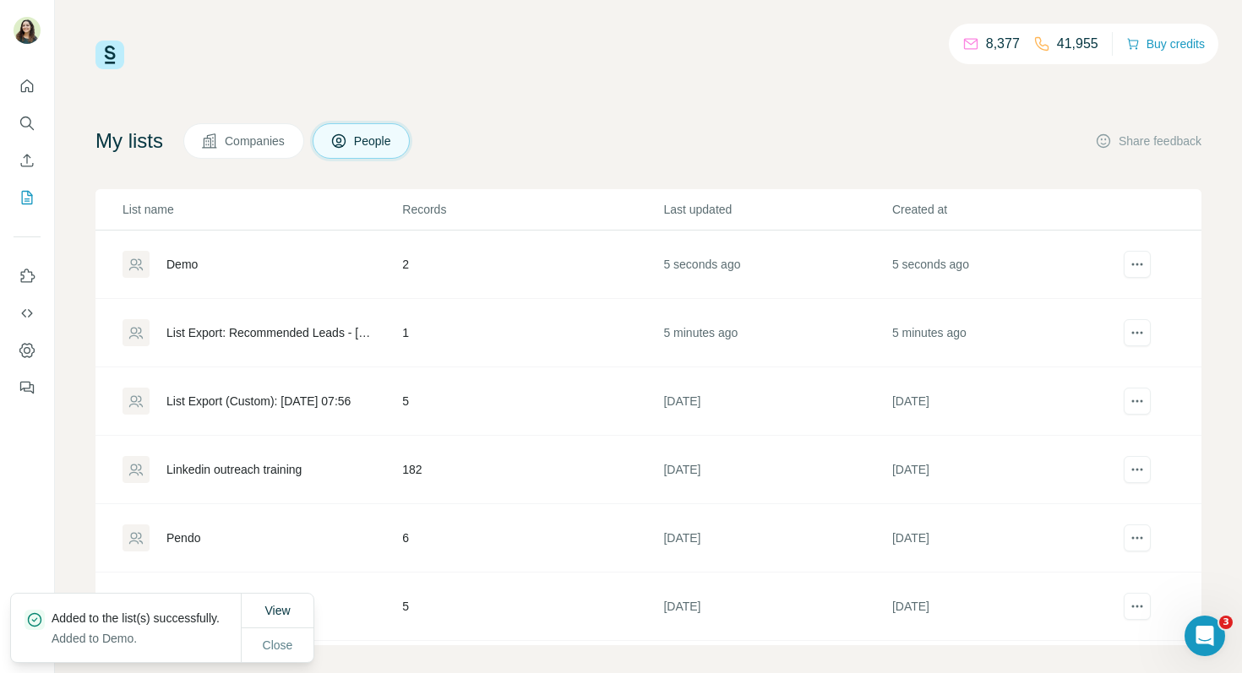
click at [183, 260] on div "Demo" at bounding box center [181, 264] width 31 height 17
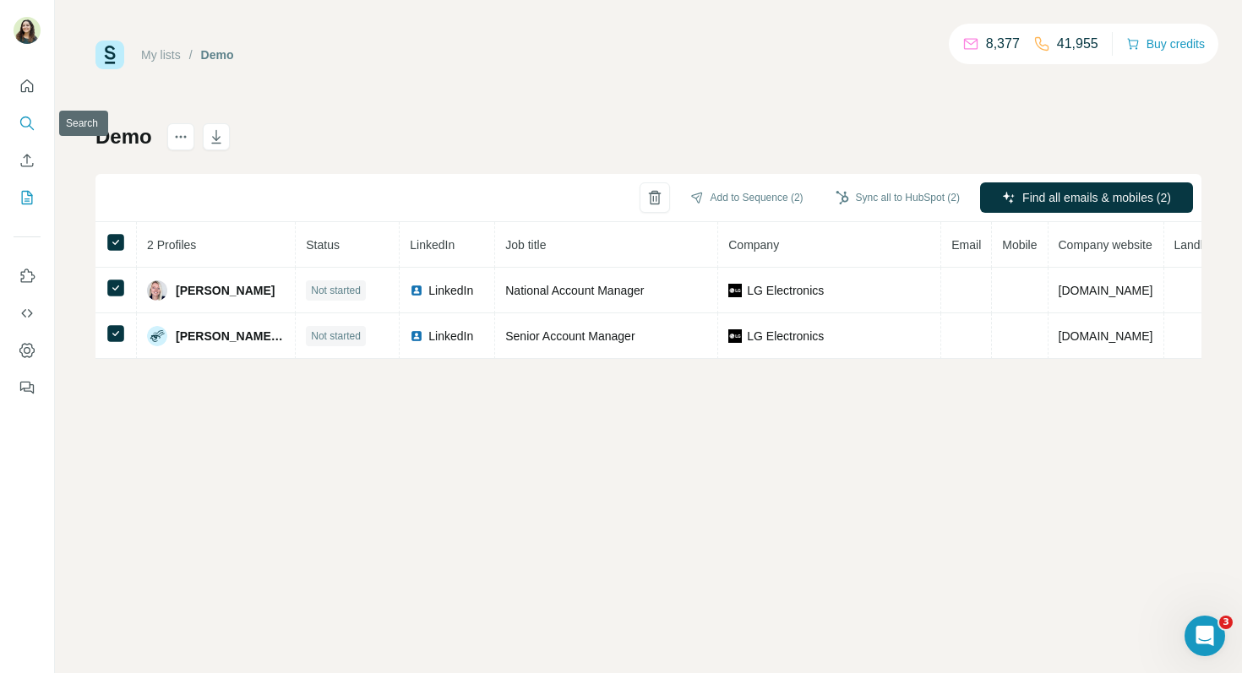
click at [25, 126] on icon "Search" at bounding box center [25, 122] width 11 height 11
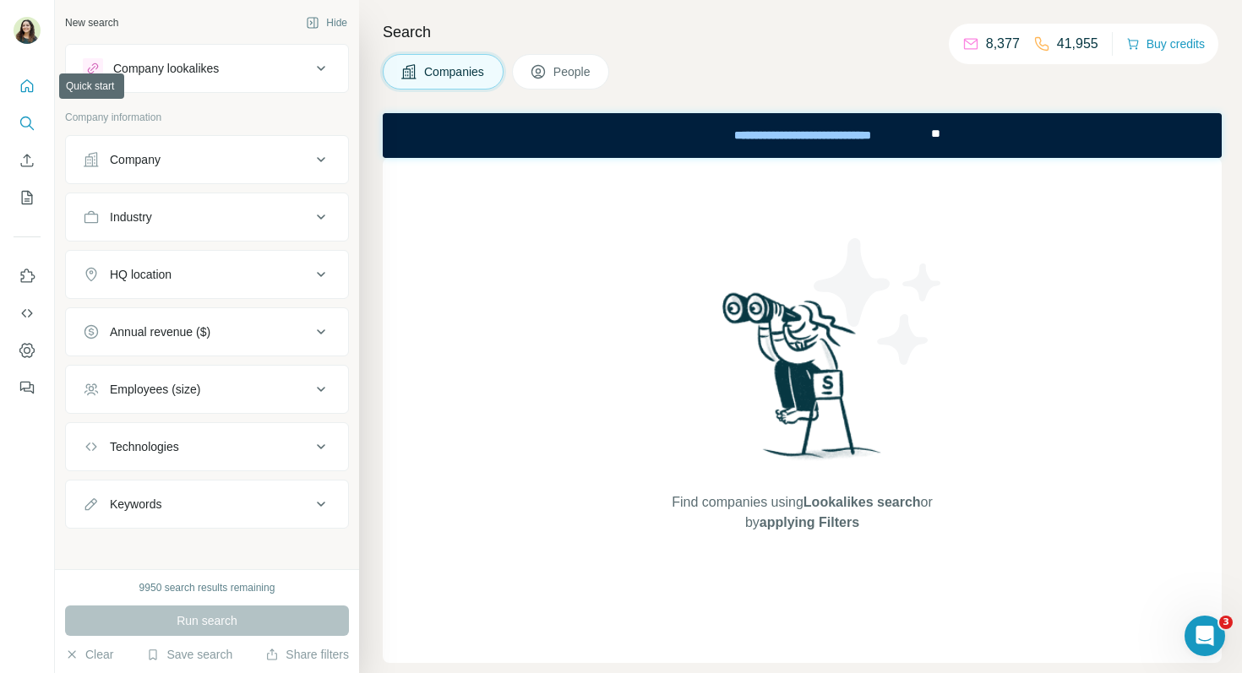
click at [27, 84] on icon "Quick start" at bounding box center [27, 86] width 17 height 17
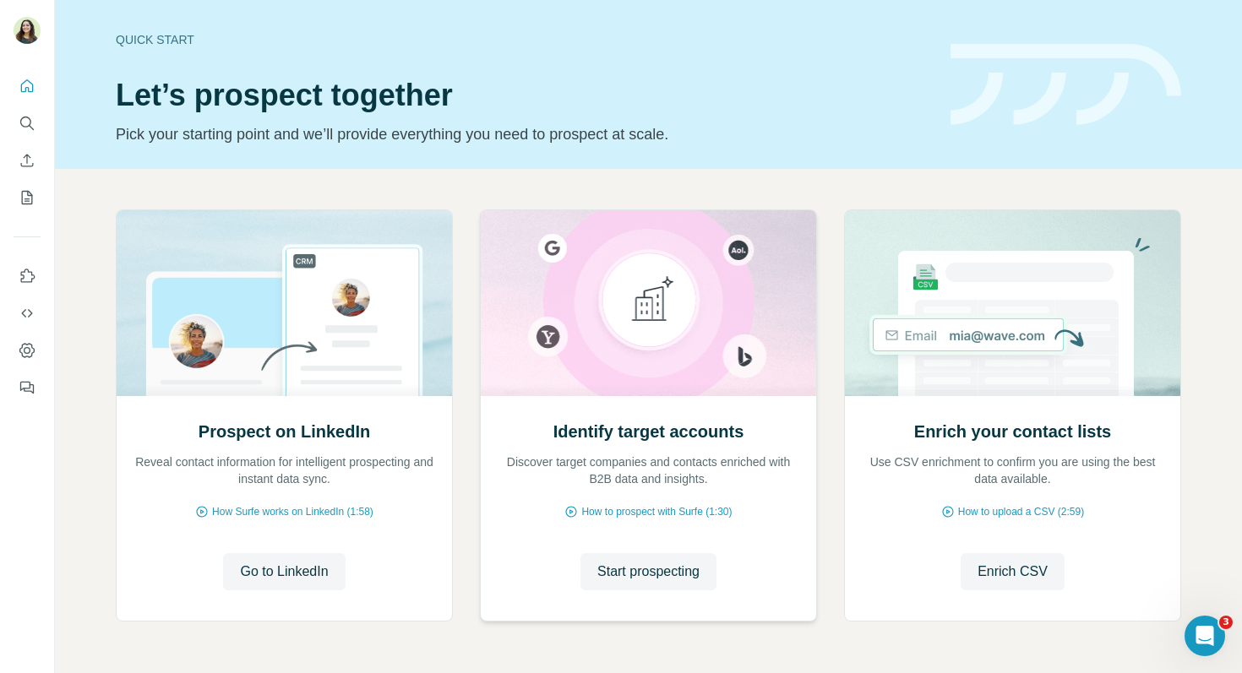
scroll to position [57, 0]
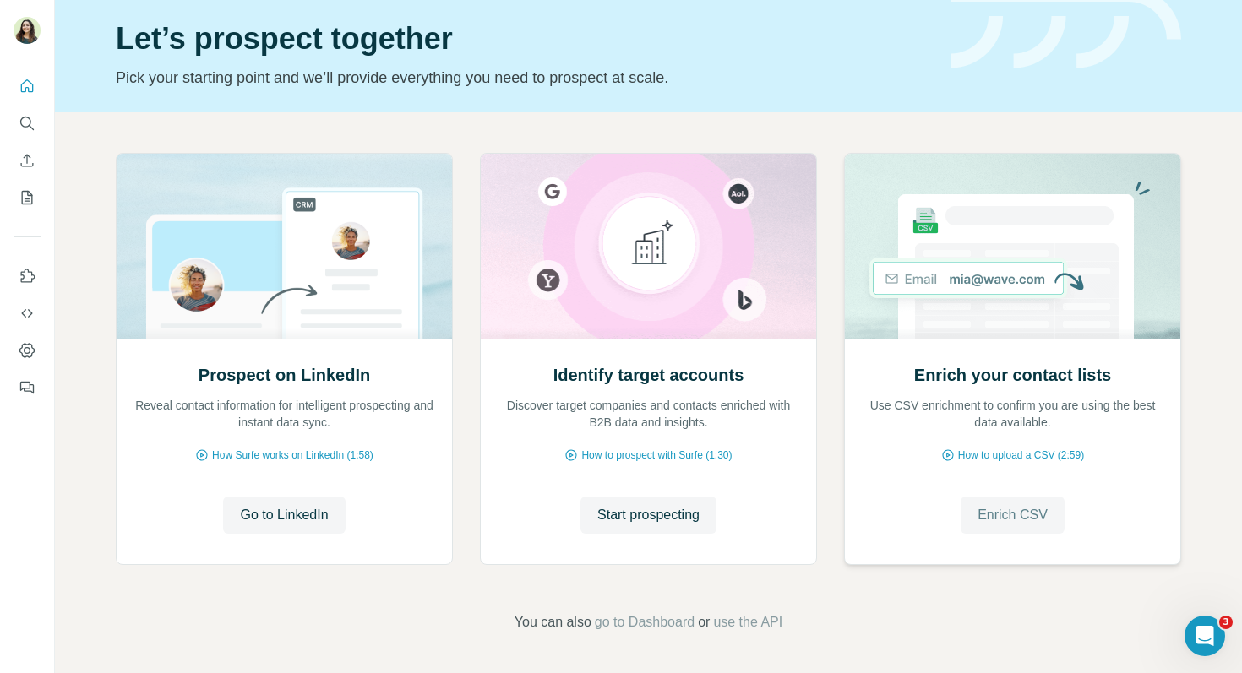
click at [1000, 514] on span "Enrich CSV" at bounding box center [1012, 515] width 70 height 20
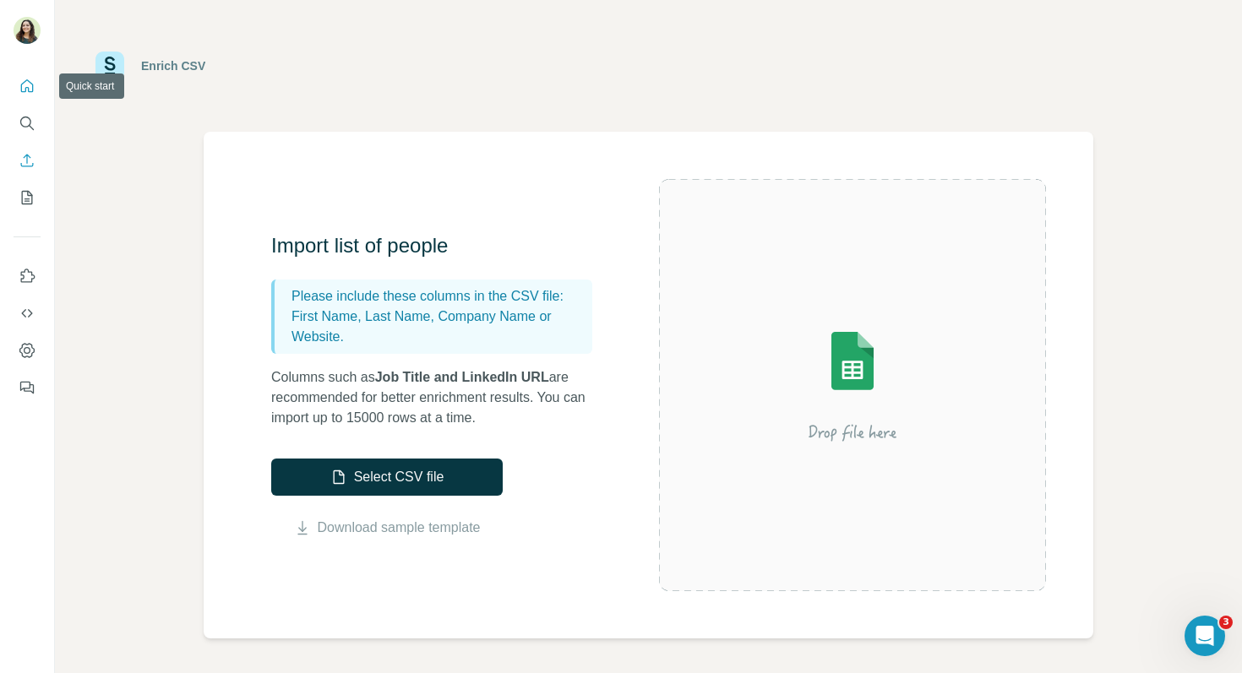
click at [26, 85] on icon "Quick start" at bounding box center [27, 86] width 17 height 17
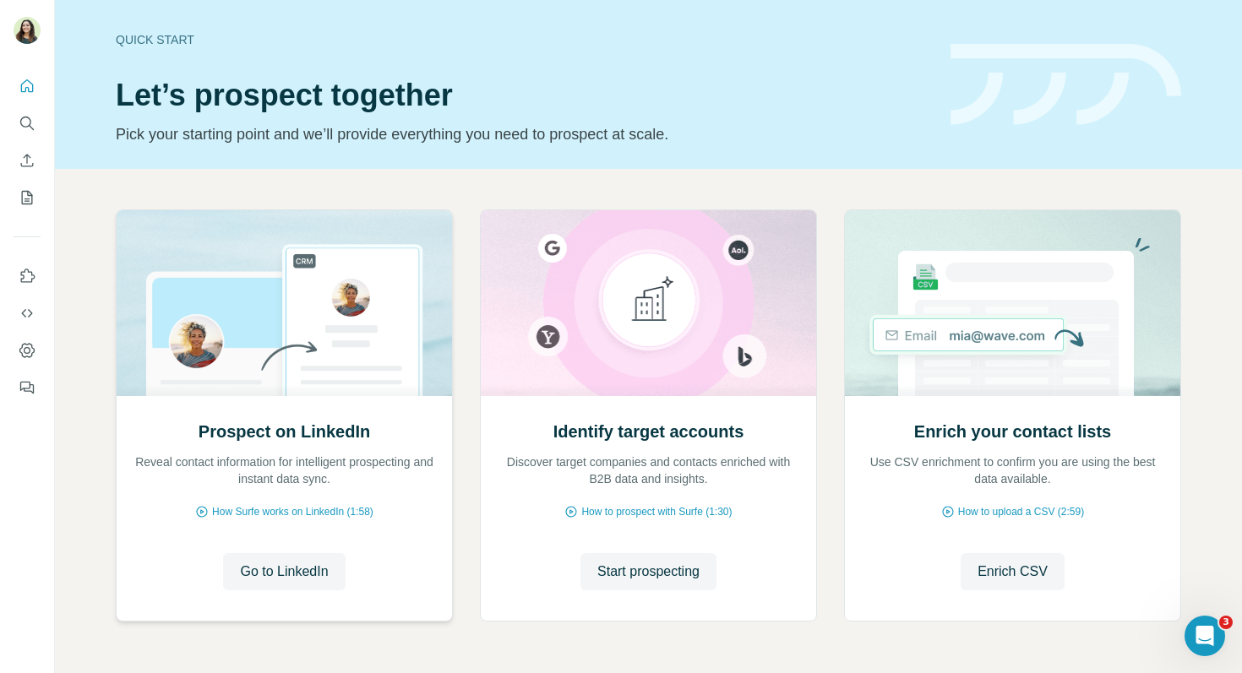
scroll to position [57, 0]
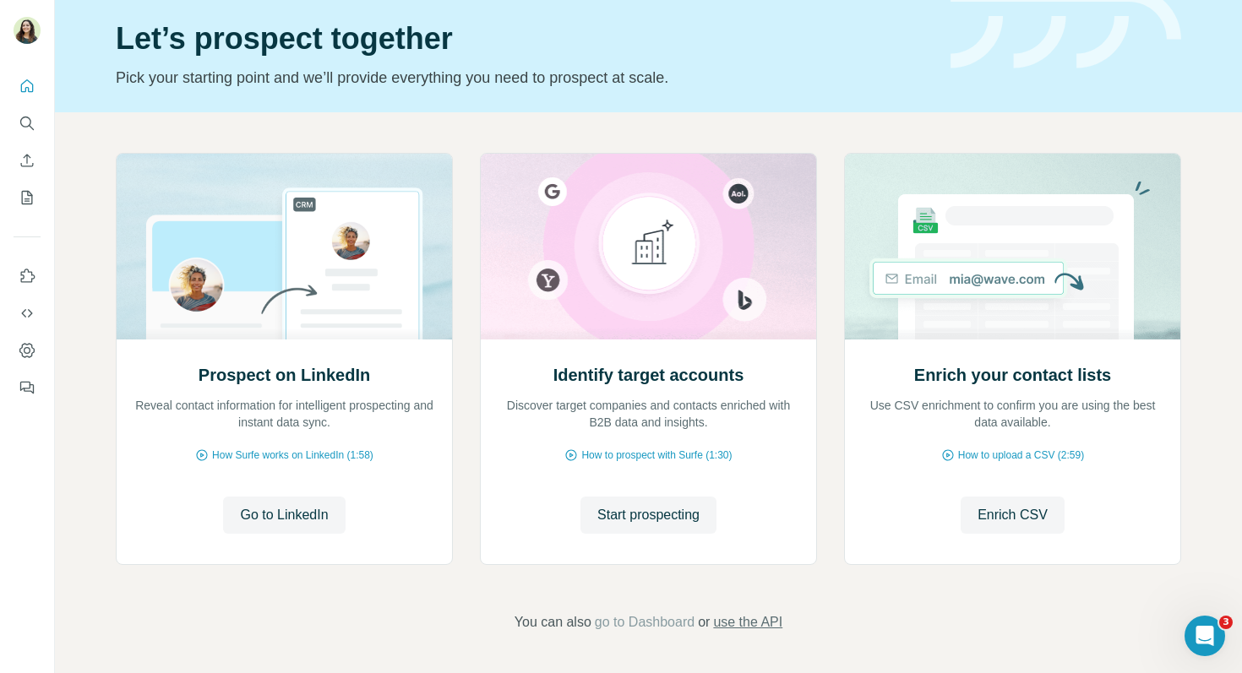
click at [757, 625] on span "use the API" at bounding box center [747, 622] width 69 height 20
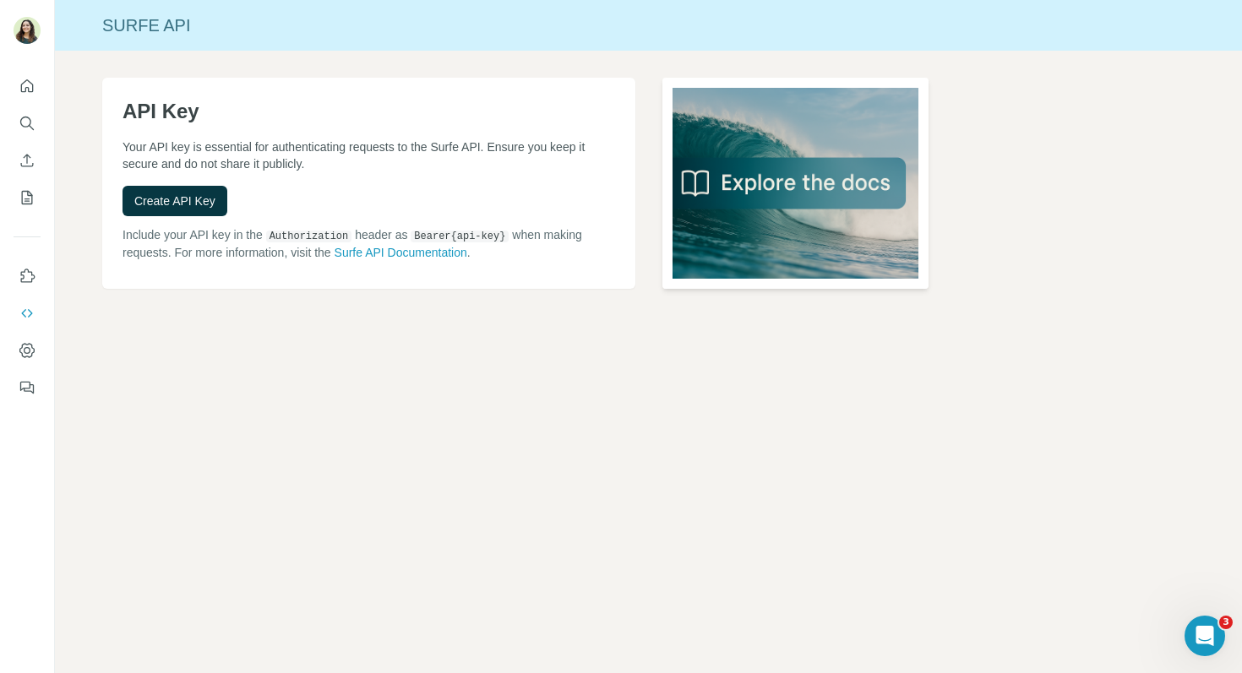
click at [756, 183] on img at bounding box center [795, 183] width 266 height 211
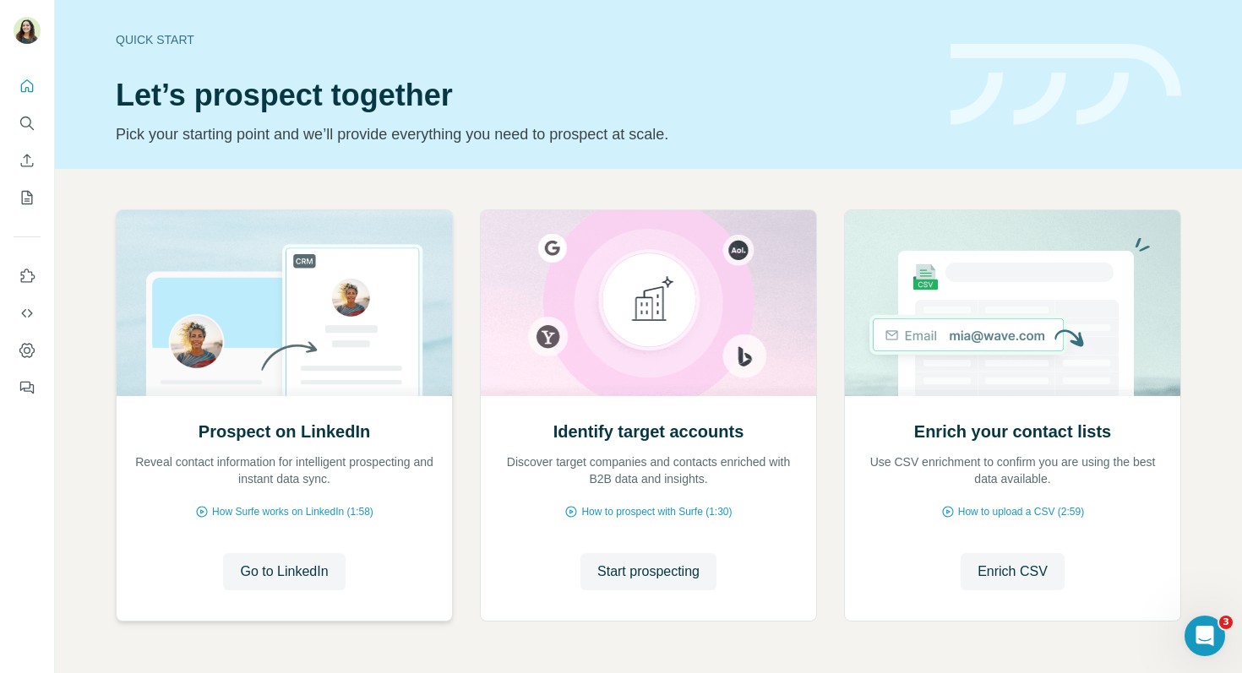
scroll to position [57, 0]
